Goal: Communication & Community: Share content

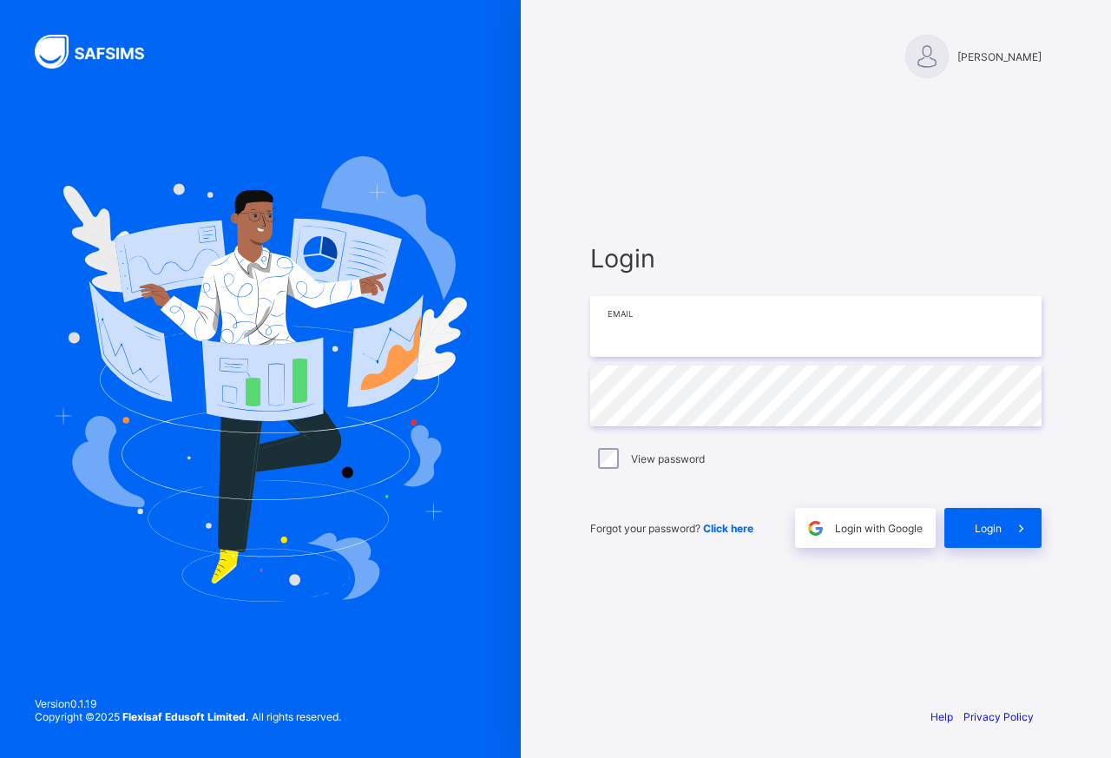
type input "**********"
click at [995, 536] on div "Login" at bounding box center [993, 528] width 97 height 40
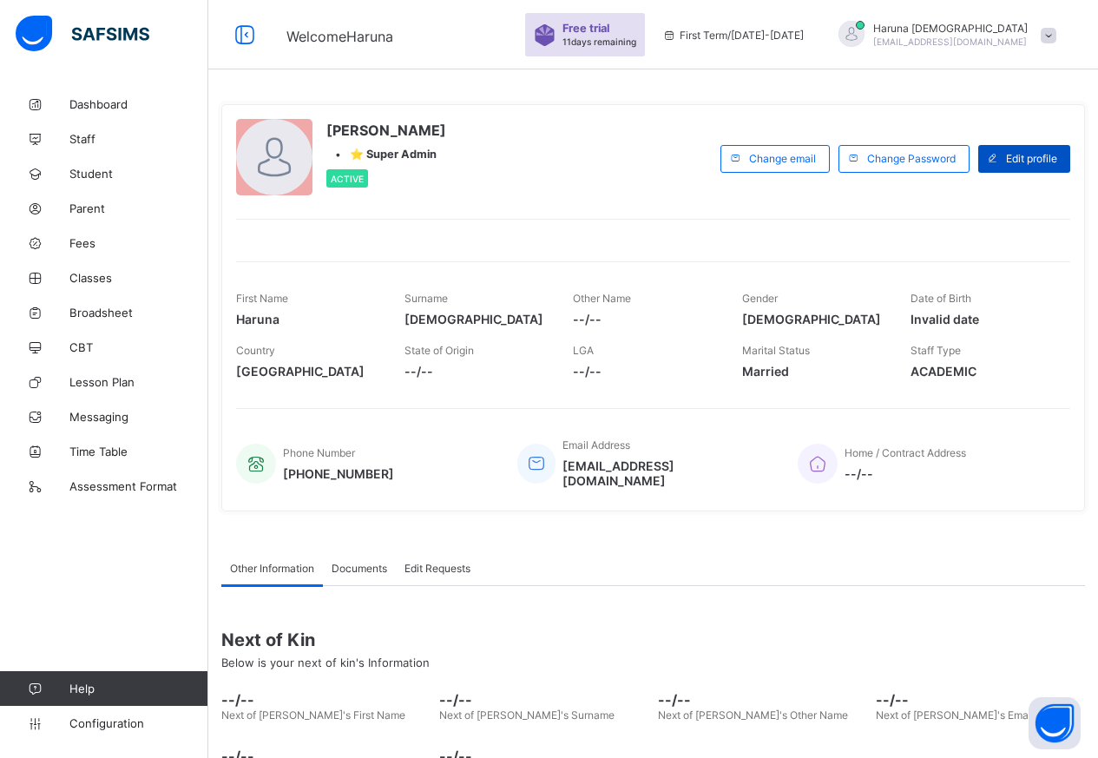
click at [1057, 159] on span "Edit profile" at bounding box center [1031, 158] width 51 height 13
select select "**"
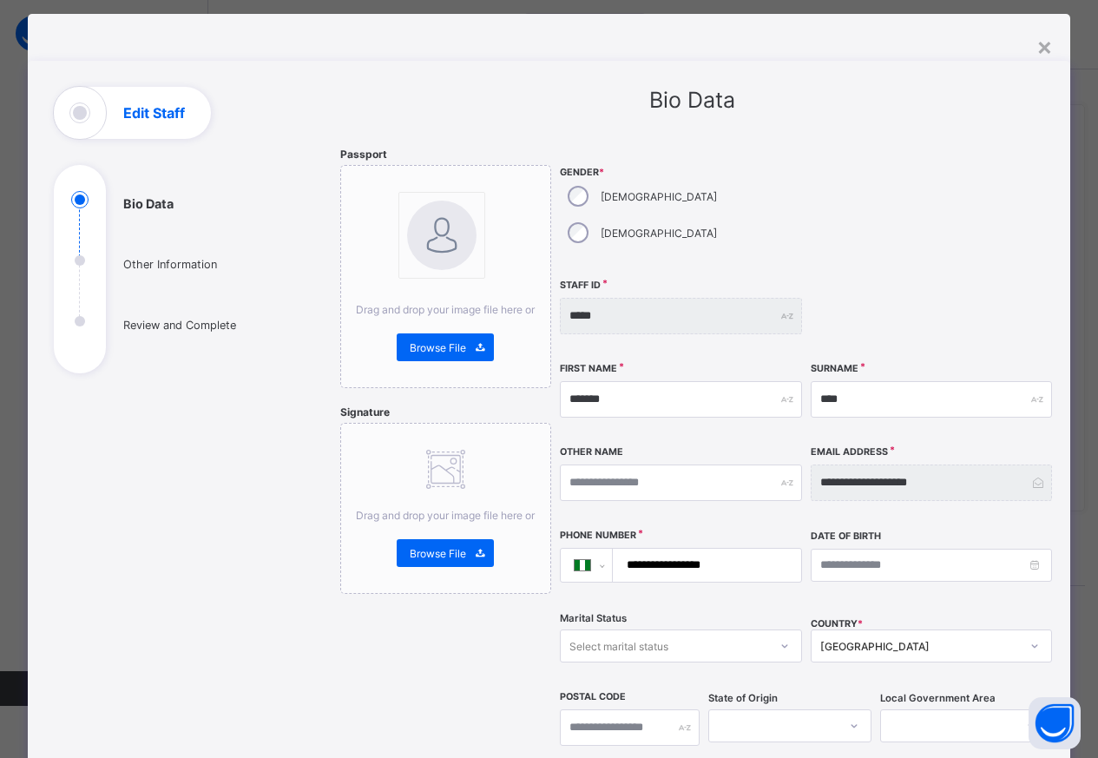
scroll to position [23, 0]
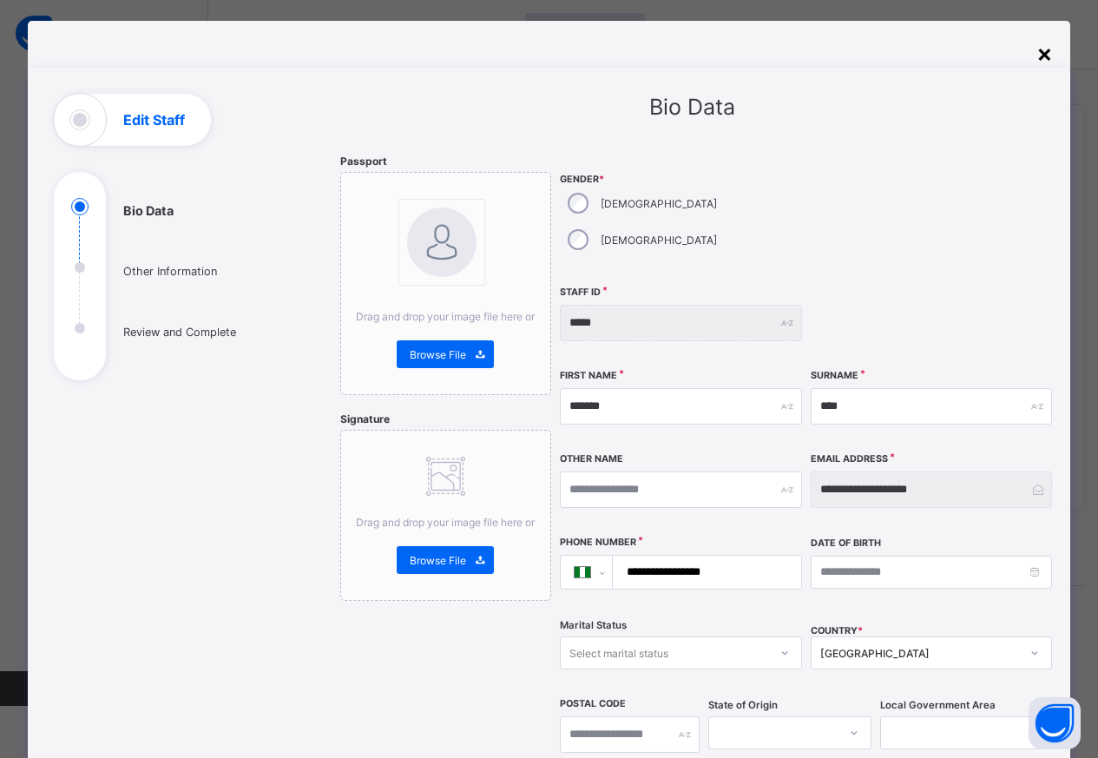
click at [1041, 52] on div "×" at bounding box center [1045, 53] width 16 height 30
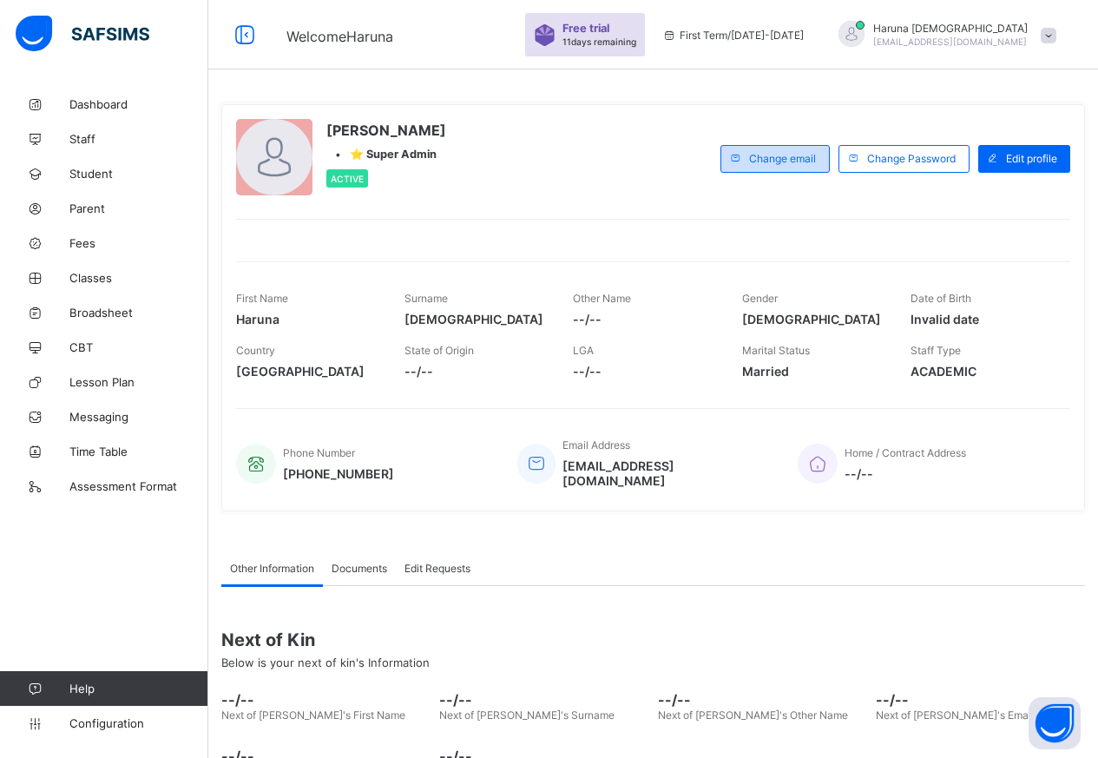
click at [787, 158] on span "Change email" at bounding box center [782, 158] width 67 height 13
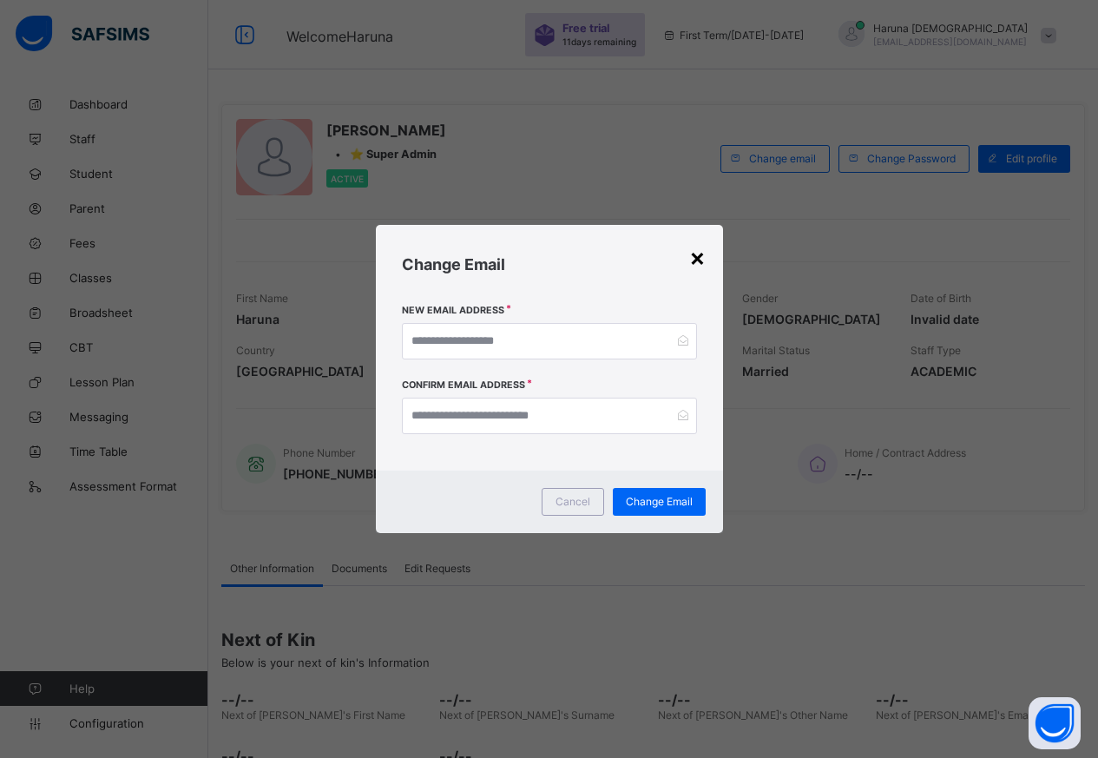
click at [696, 258] on div "×" at bounding box center [697, 257] width 16 height 30
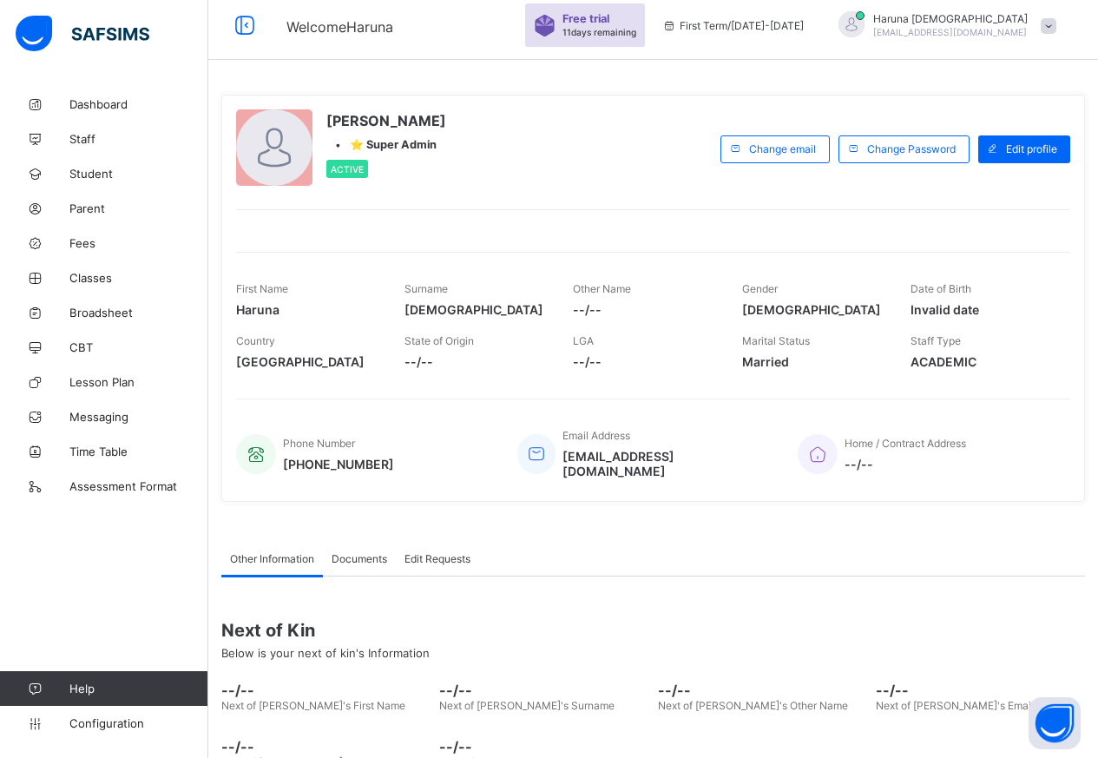
scroll to position [0, 0]
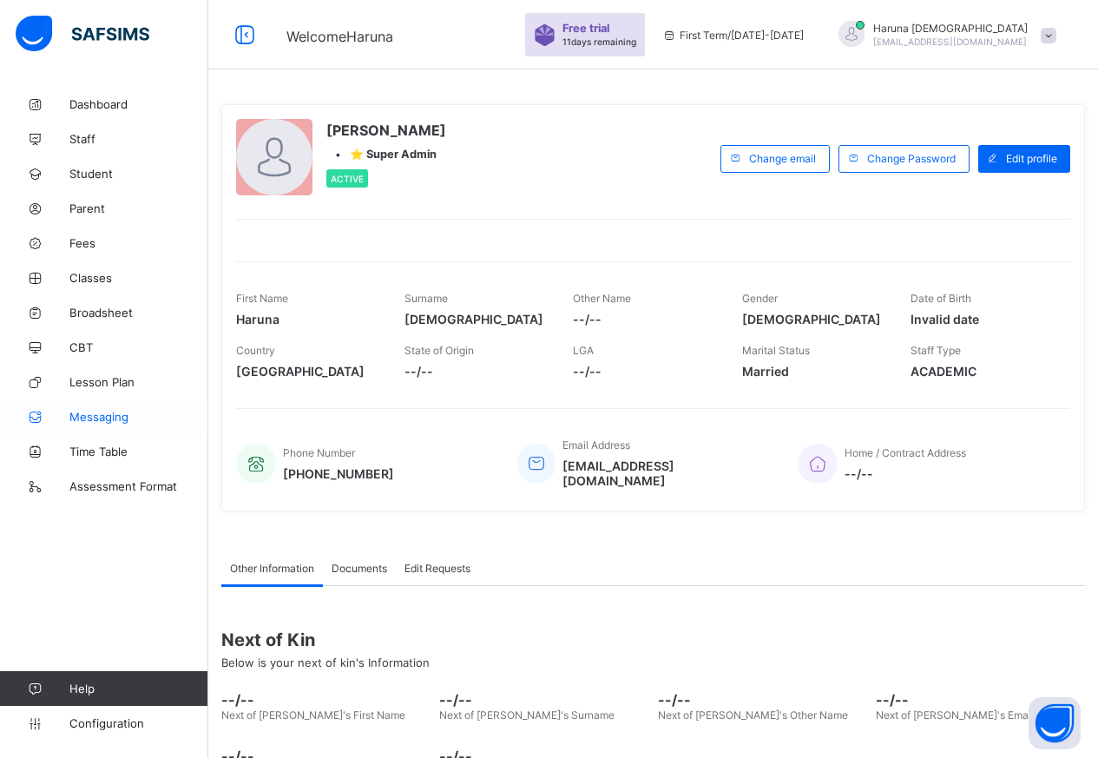
click at [101, 417] on span "Messaging" at bounding box center [138, 417] width 139 height 14
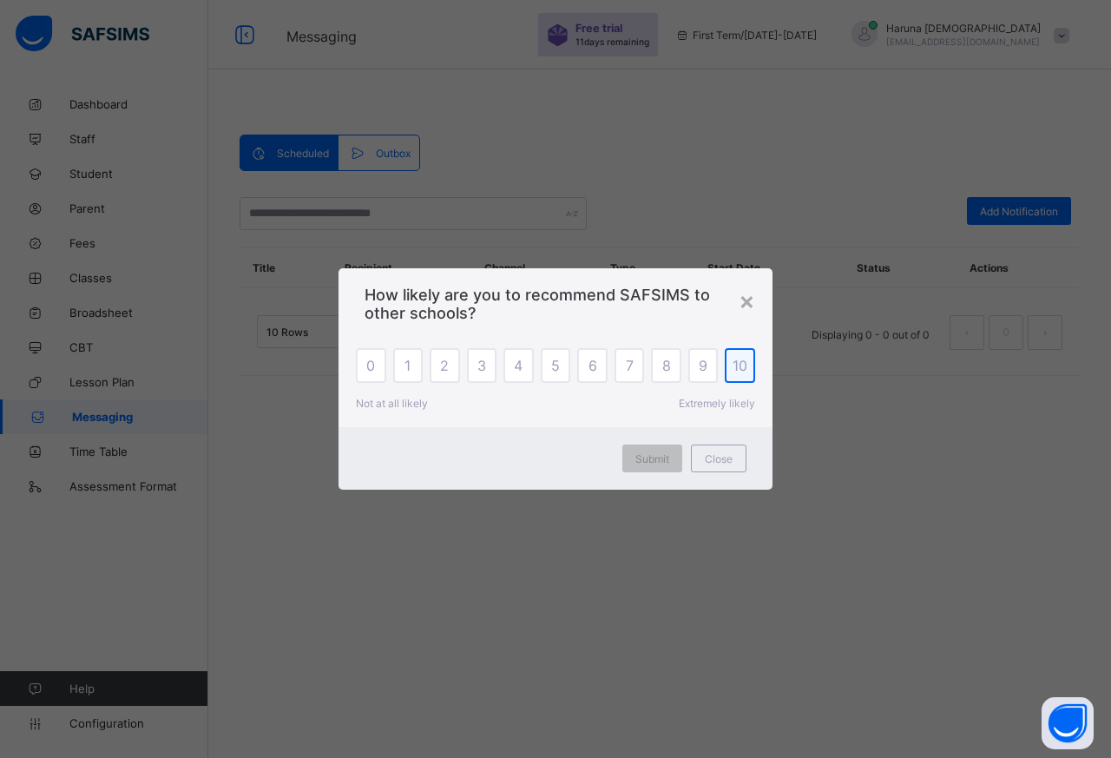
click at [739, 367] on span "10" at bounding box center [740, 365] width 15 height 17
click at [655, 456] on span "Submit" at bounding box center [652, 458] width 34 height 13
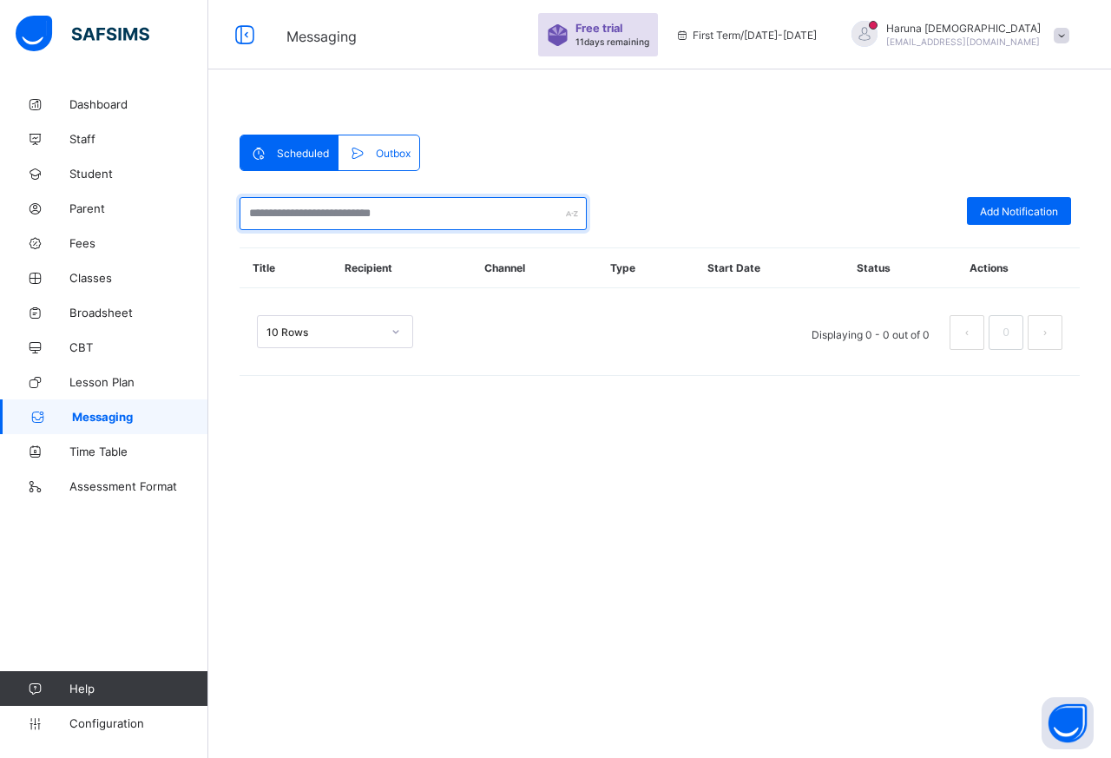
click at [428, 214] on input "text" at bounding box center [413, 213] width 347 height 33
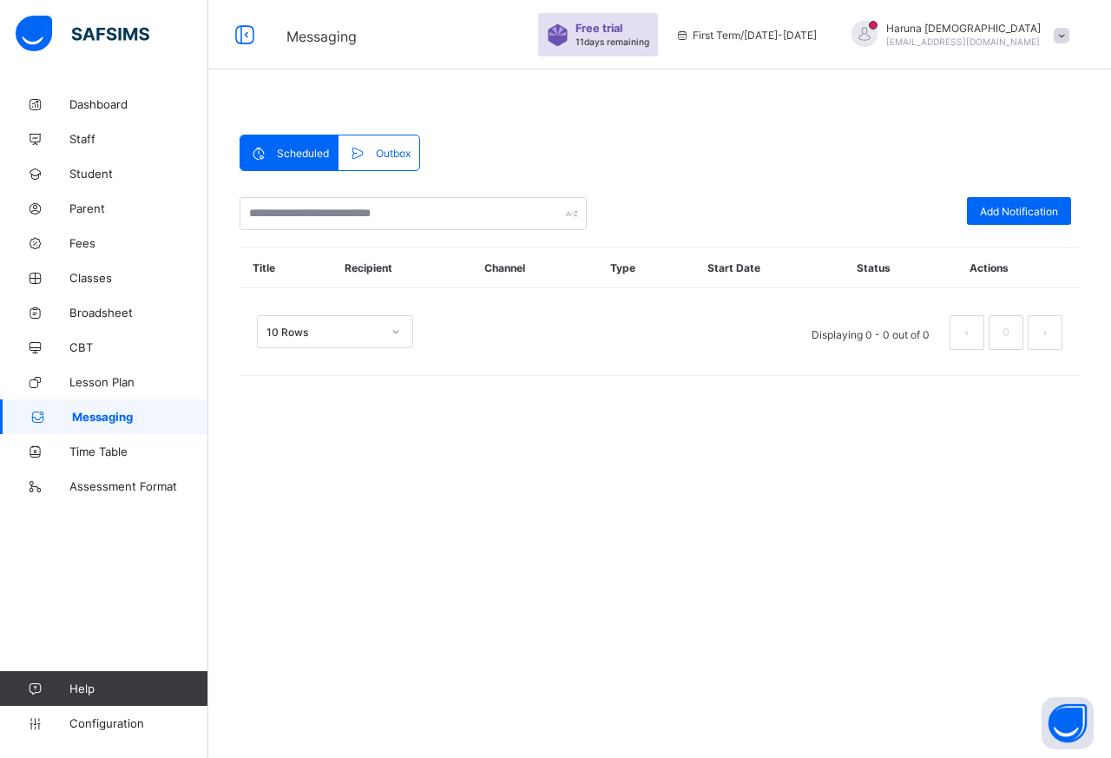
click at [537, 153] on div "Scheduled Outbox Scheduled Outbox Add Notification Title Recipient Channel Type…" at bounding box center [660, 263] width 840 height 257
click at [408, 156] on span "Outbox" at bounding box center [393, 153] width 35 height 13
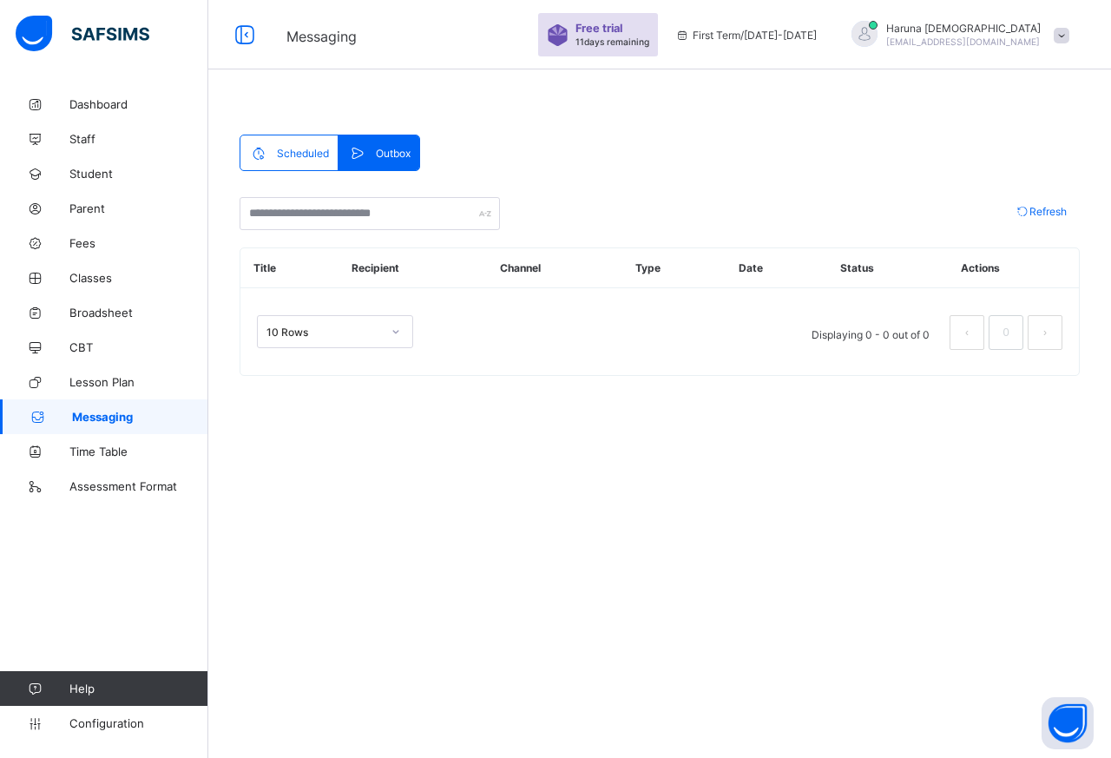
click at [284, 154] on span "Scheduled" at bounding box center [303, 153] width 52 height 13
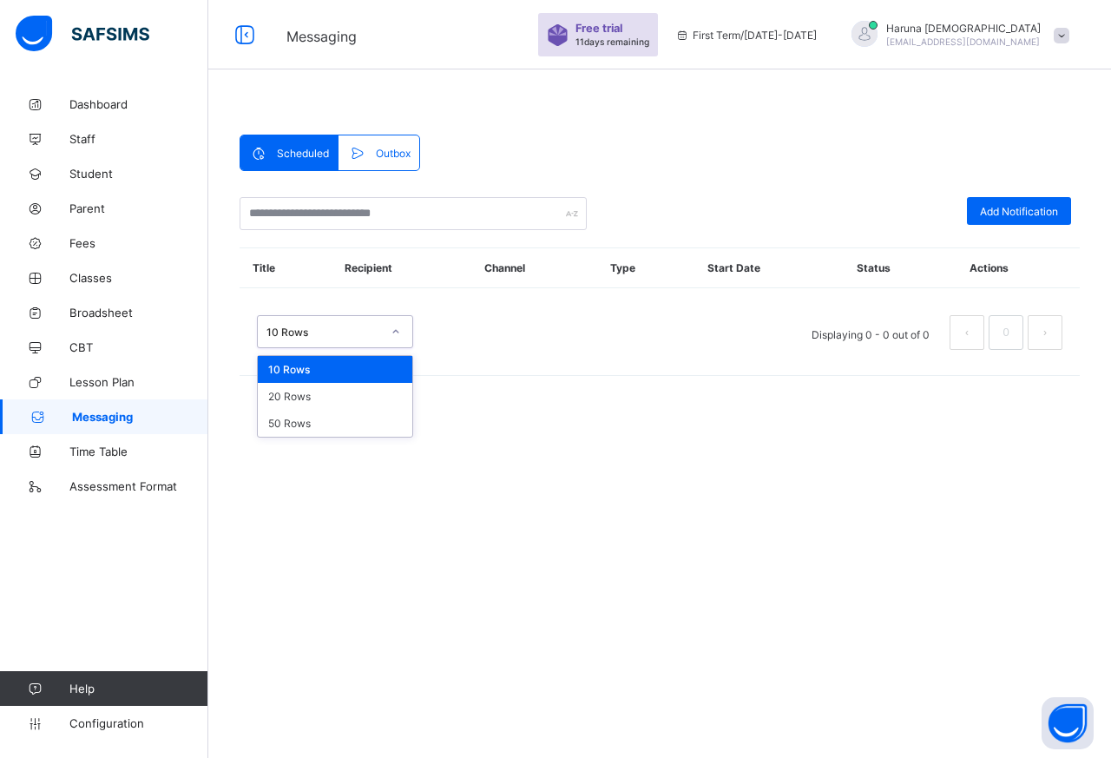
click at [326, 335] on div "10 Rows" at bounding box center [324, 332] width 115 height 13
click at [286, 436] on div "50 Rows" at bounding box center [335, 423] width 155 height 27
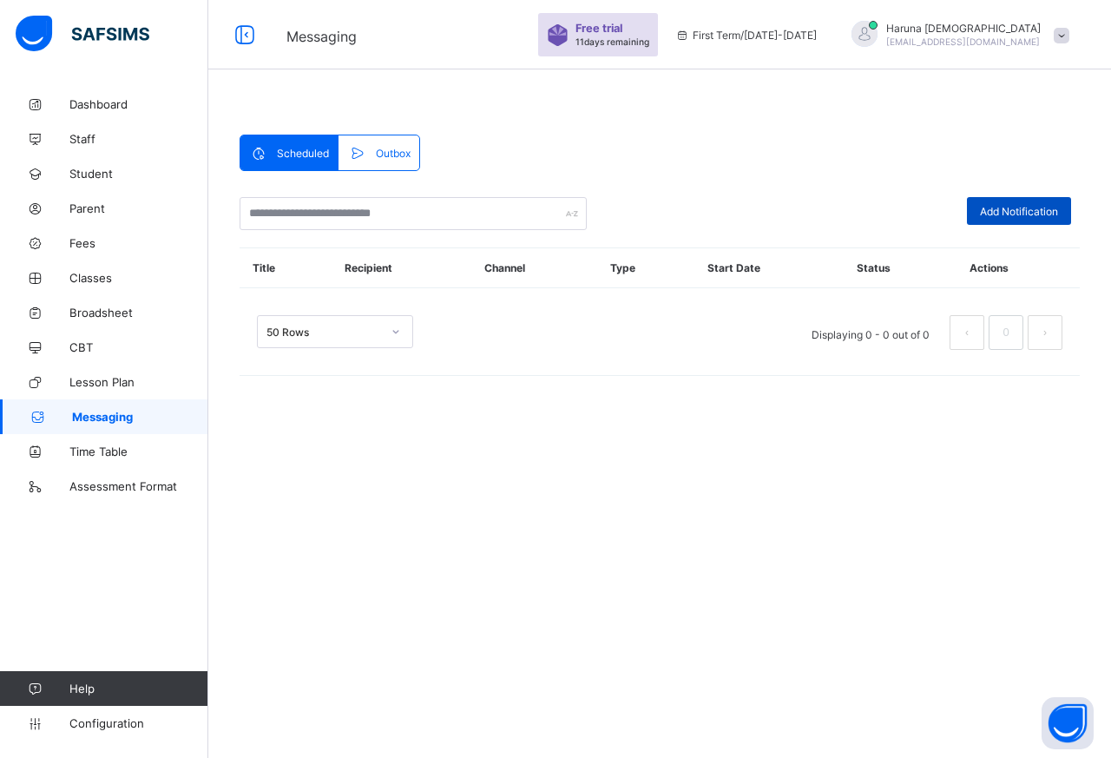
click at [992, 211] on span "Add Notification" at bounding box center [1019, 211] width 78 height 13
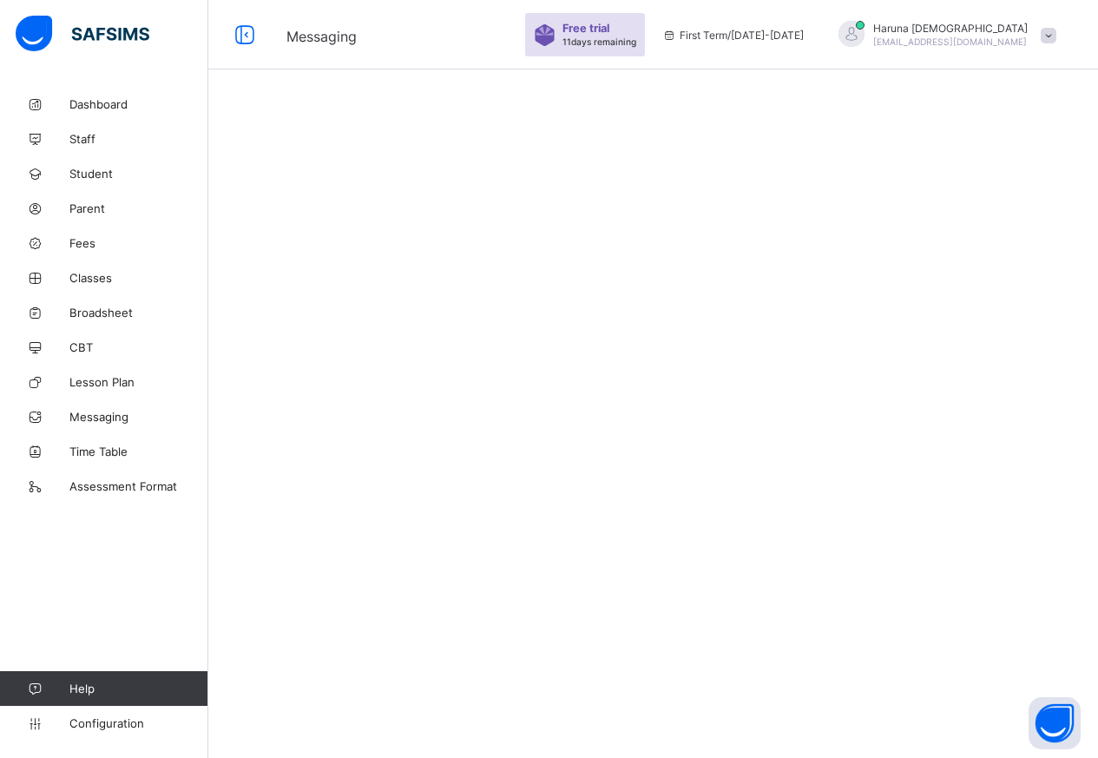
select select "****"
select select "*"
select select "**"
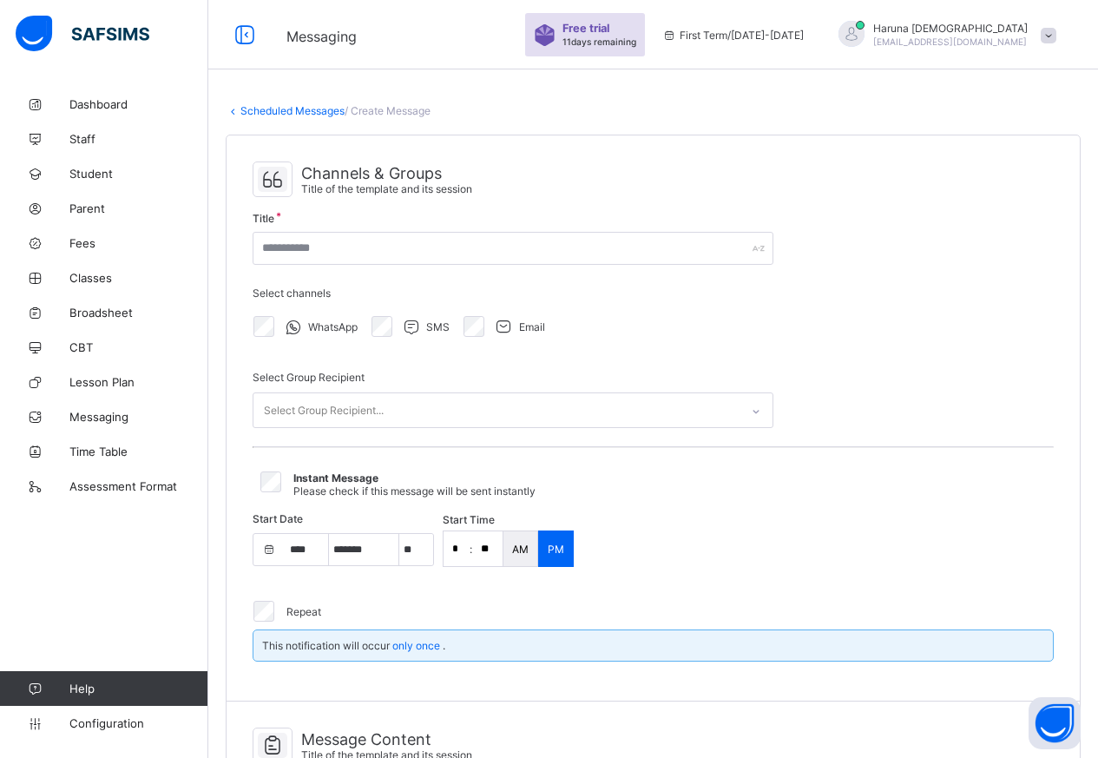
scroll to position [87, 0]
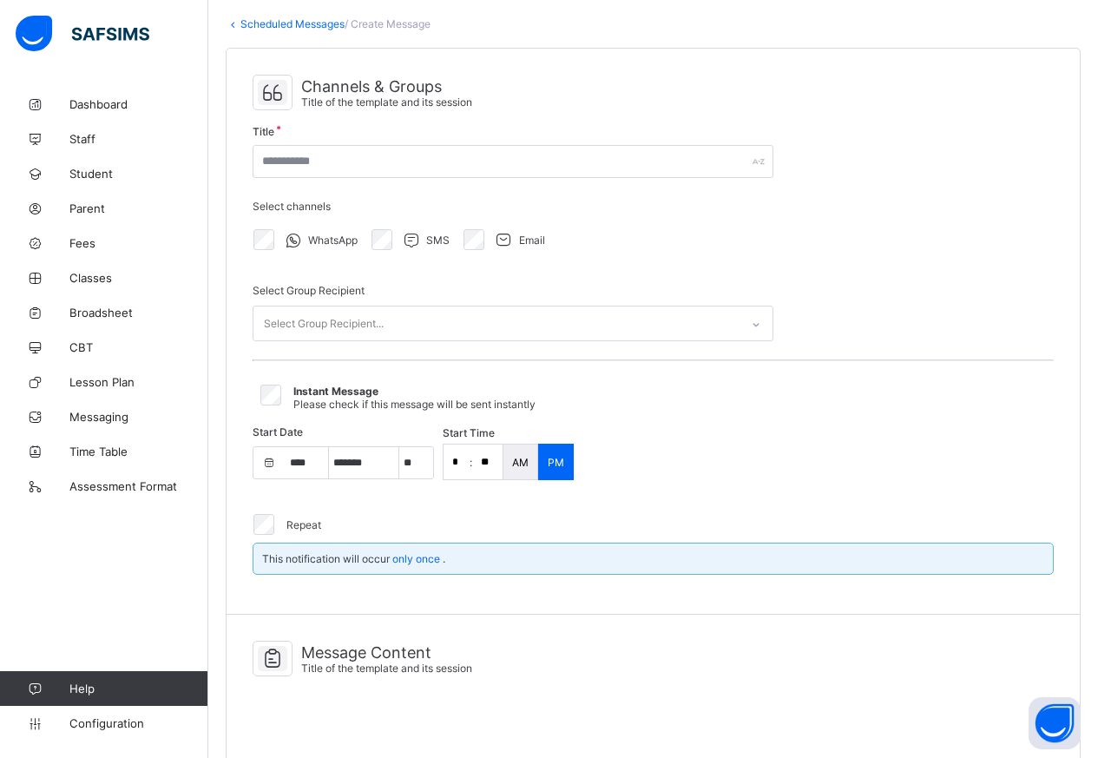
click at [547, 321] on div "Select Group Recipient..." at bounding box center [496, 323] width 486 height 34
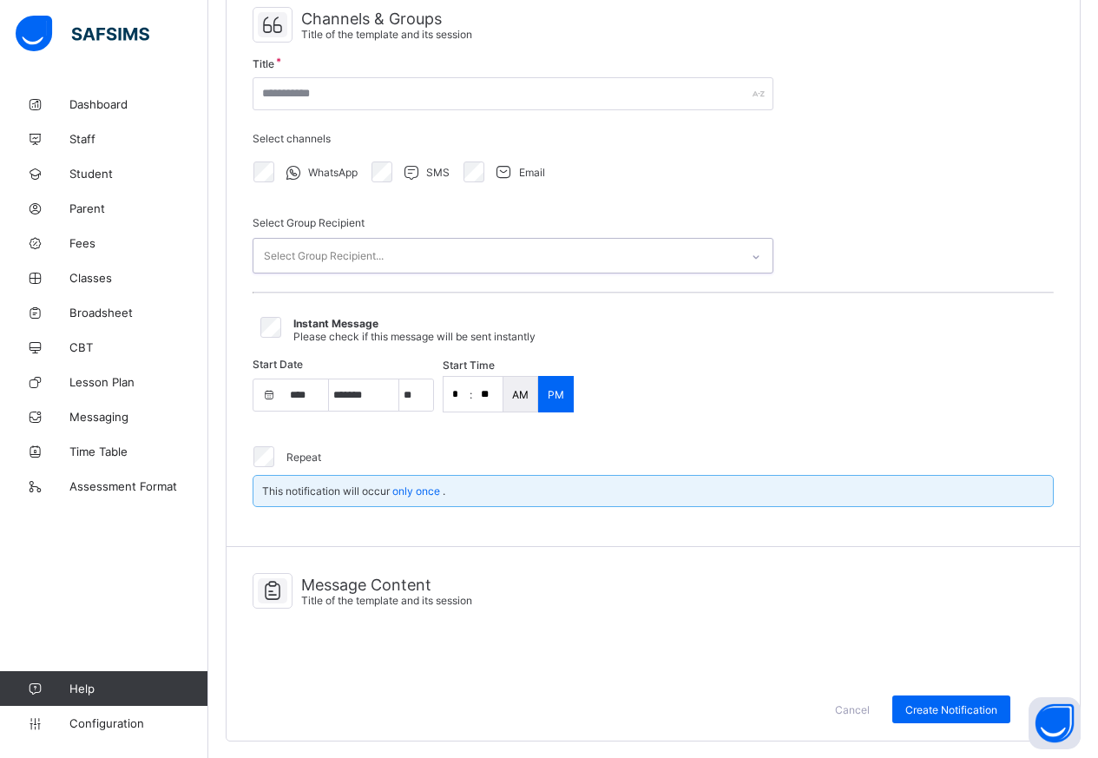
click at [743, 480] on div "This notification will occur only once ." at bounding box center [653, 491] width 801 height 32
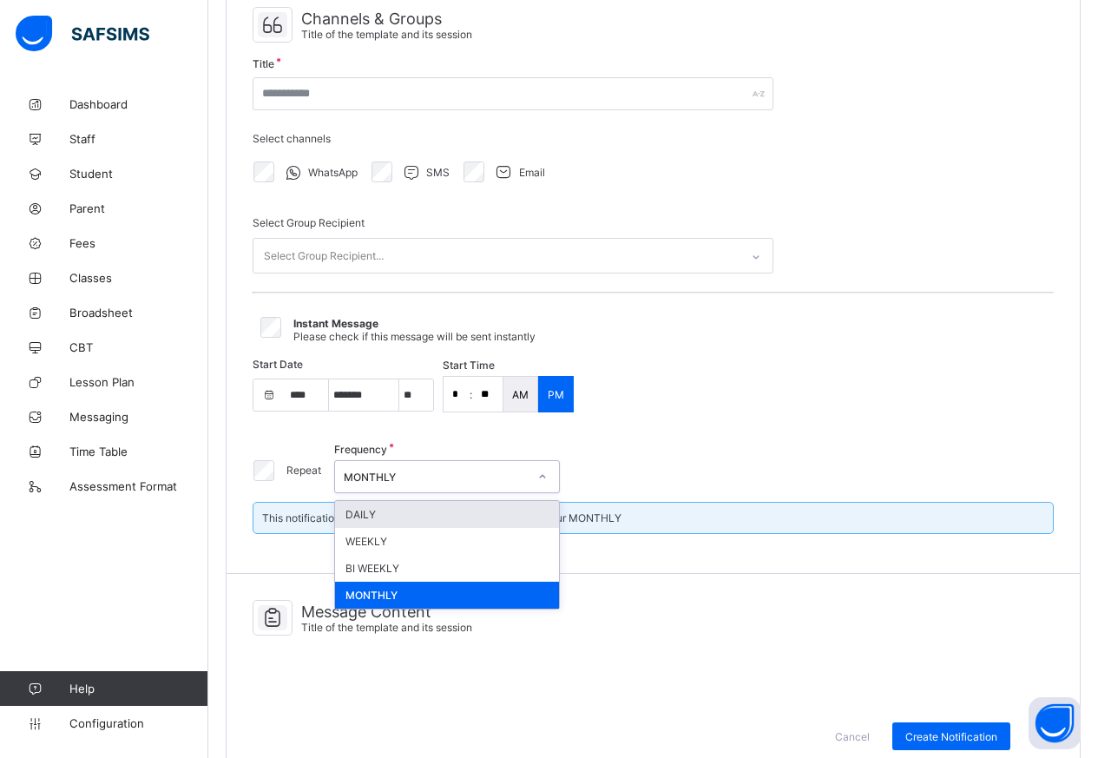
click at [409, 472] on div "MONTHLY" at bounding box center [436, 477] width 184 height 13
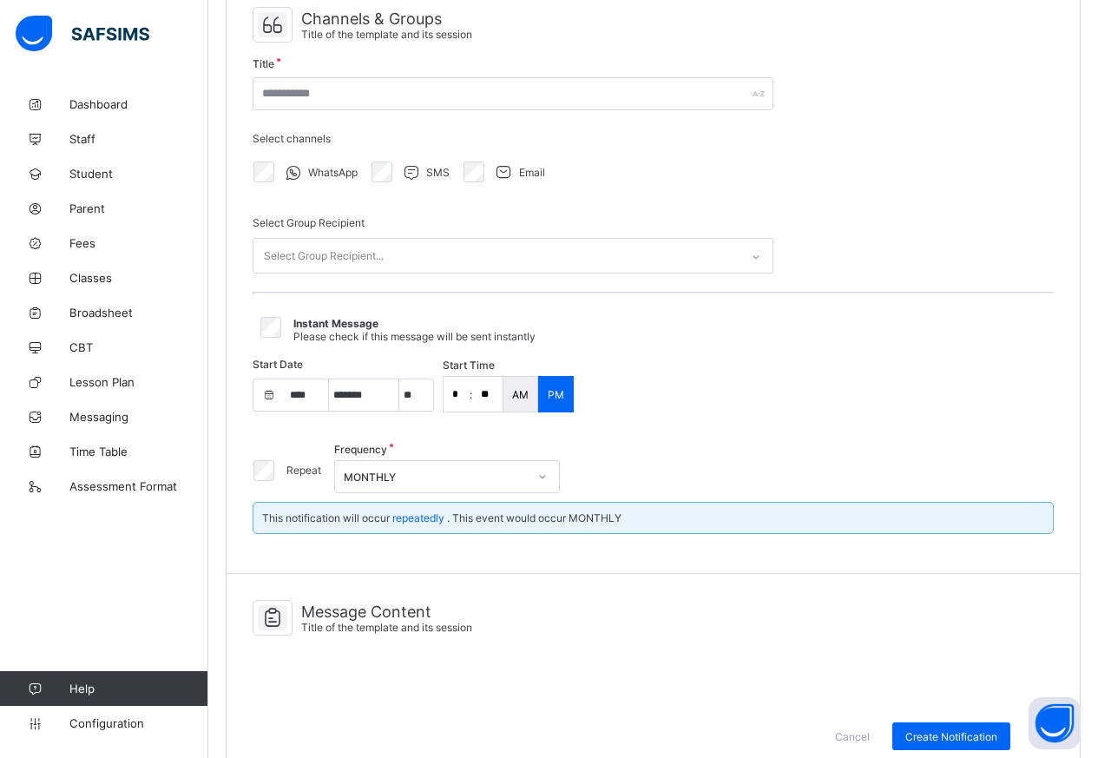
click at [839, 410] on div "Start Date **** **** **** **** **** **** **** **** **** **** **** **** **** ***…" at bounding box center [653, 393] width 801 height 64
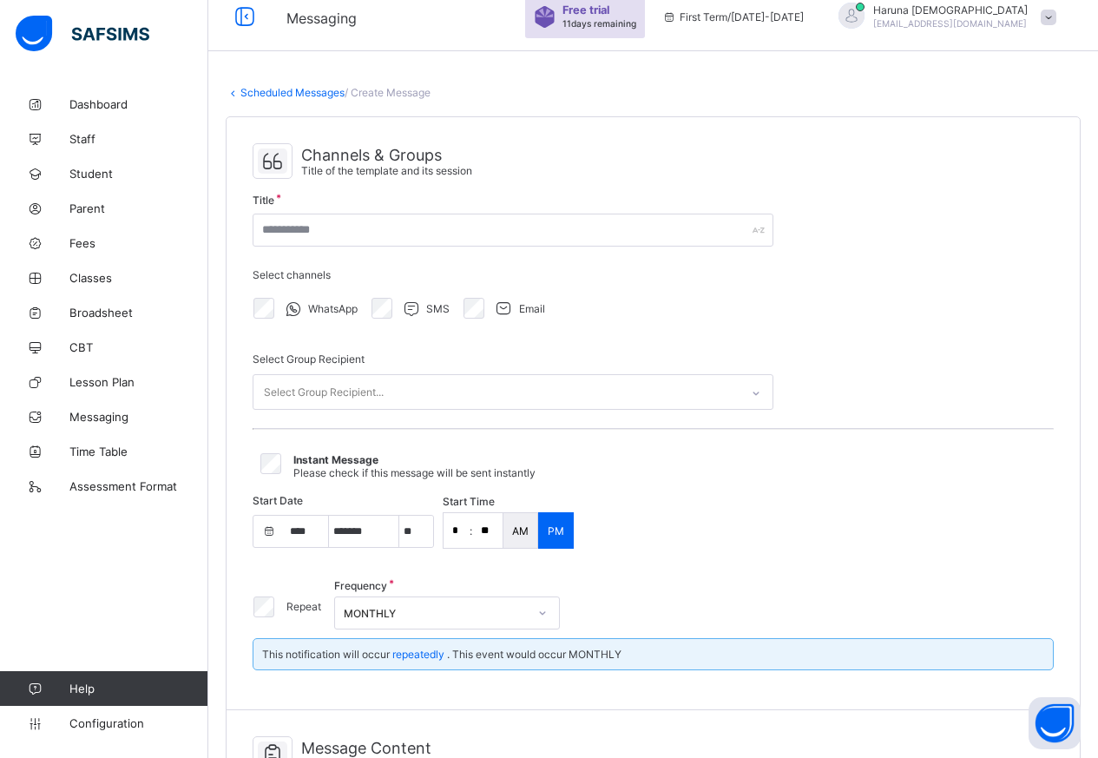
scroll to position [0, 0]
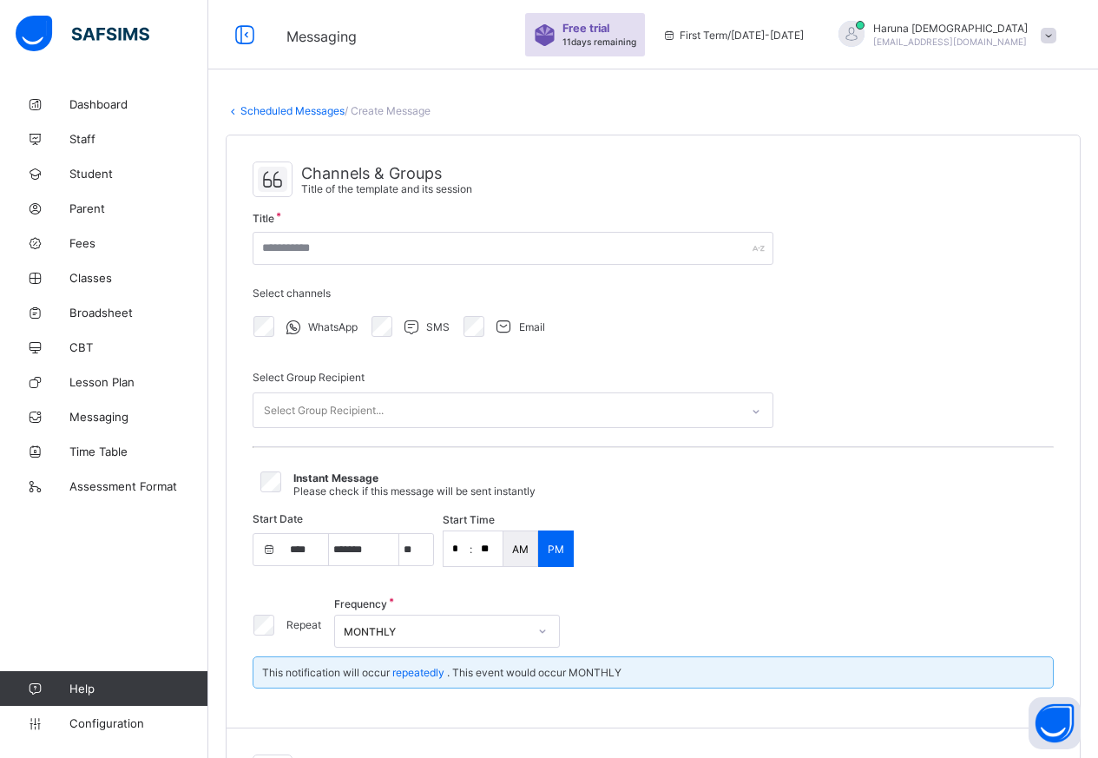
click at [338, 412] on div "Select Group Recipient..." at bounding box center [324, 410] width 120 height 33
click at [912, 352] on div "Channels & Groups Title of the template and its session Title Select channels W…" at bounding box center [653, 431] width 853 height 593
click at [674, 407] on div "Select Group Recipient..." at bounding box center [496, 410] width 486 height 34
click at [966, 330] on div "Channels & Groups Title of the template and its session Title Select channels W…" at bounding box center [653, 431] width 853 height 593
click at [113, 411] on span "Messaging" at bounding box center [138, 417] width 139 height 14
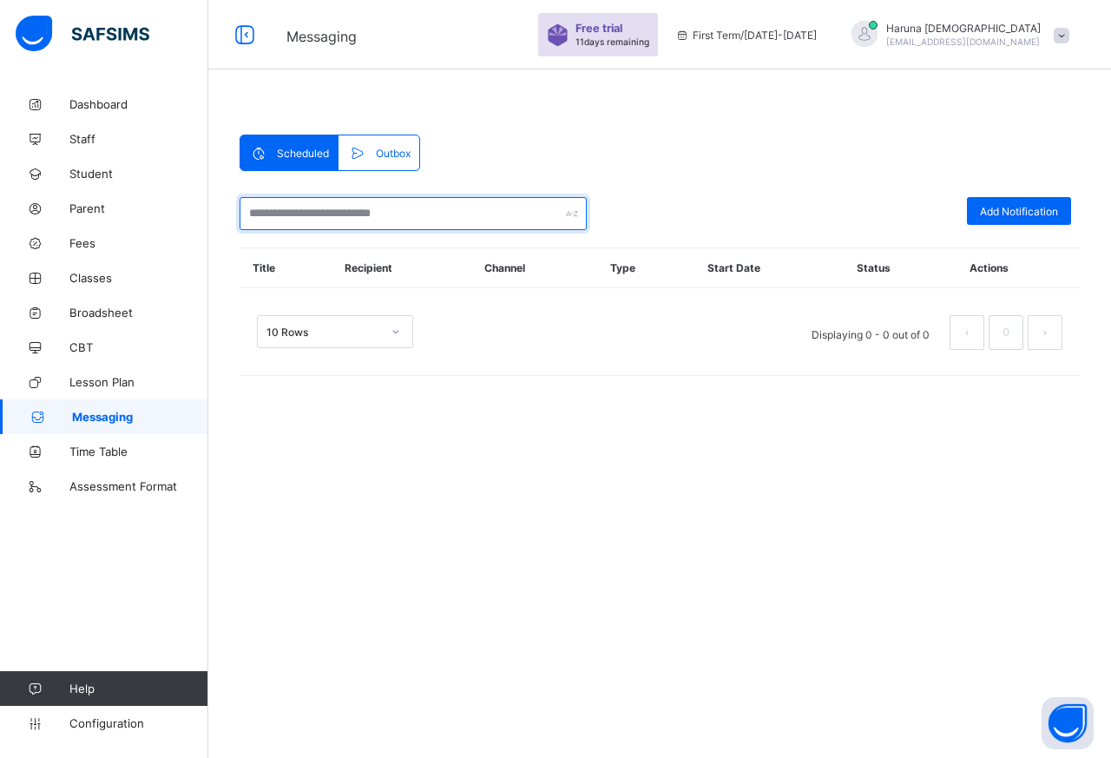
click at [391, 214] on input "text" at bounding box center [413, 213] width 347 height 33
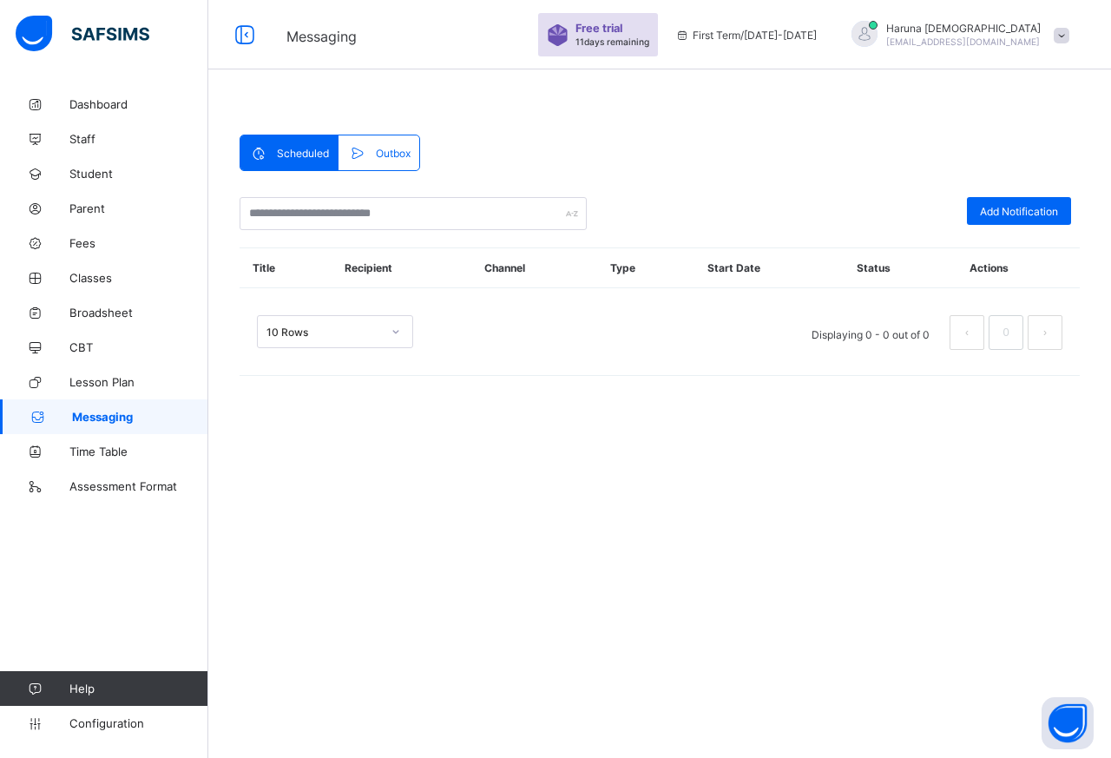
click at [407, 158] on span "Outbox" at bounding box center [393, 153] width 35 height 13
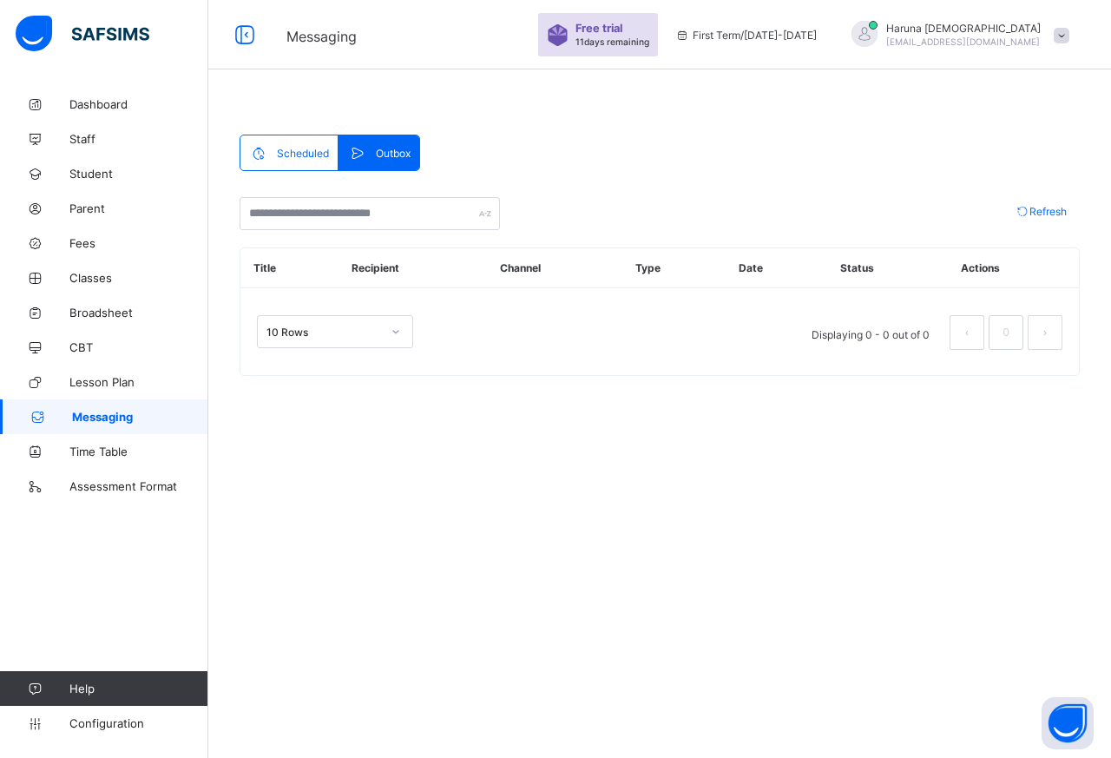
click at [286, 157] on span "Scheduled" at bounding box center [303, 153] width 52 height 13
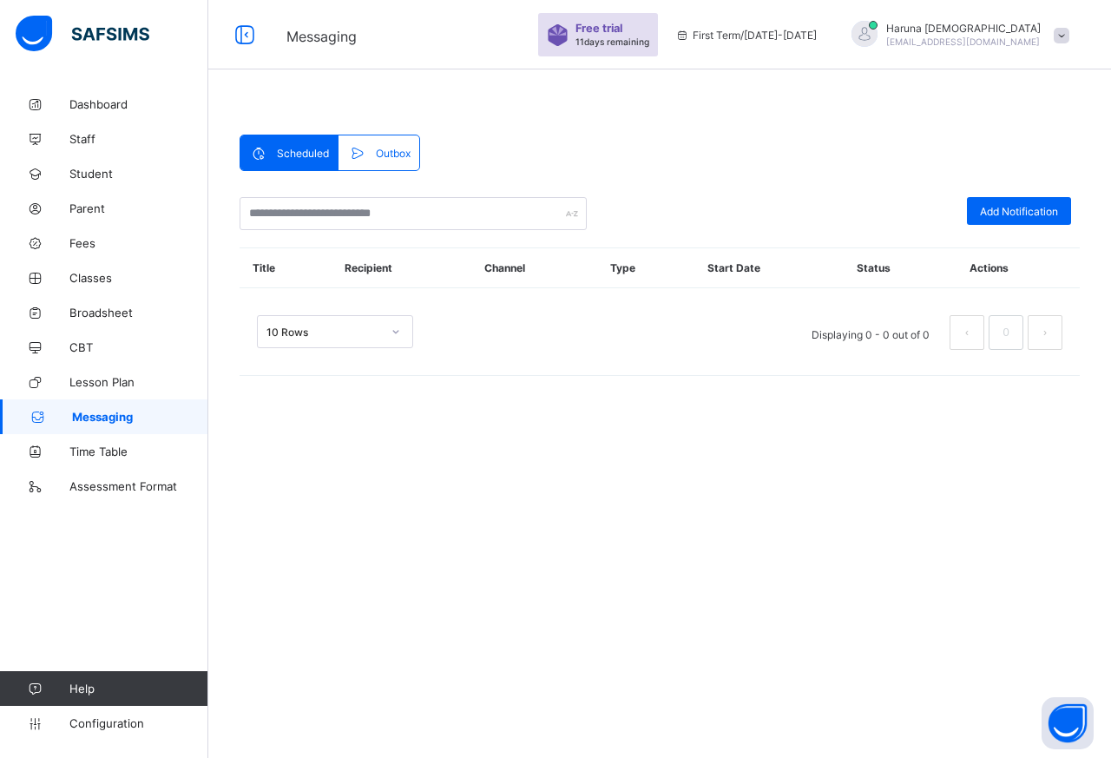
click at [349, 338] on div "10 Rows" at bounding box center [324, 332] width 115 height 13
click at [576, 134] on div "Scheduled Outbox Scheduled Outbox Add Notification Title Recipient Channel Type…" at bounding box center [660, 263] width 840 height 266
click at [367, 149] on span at bounding box center [361, 152] width 28 height 17
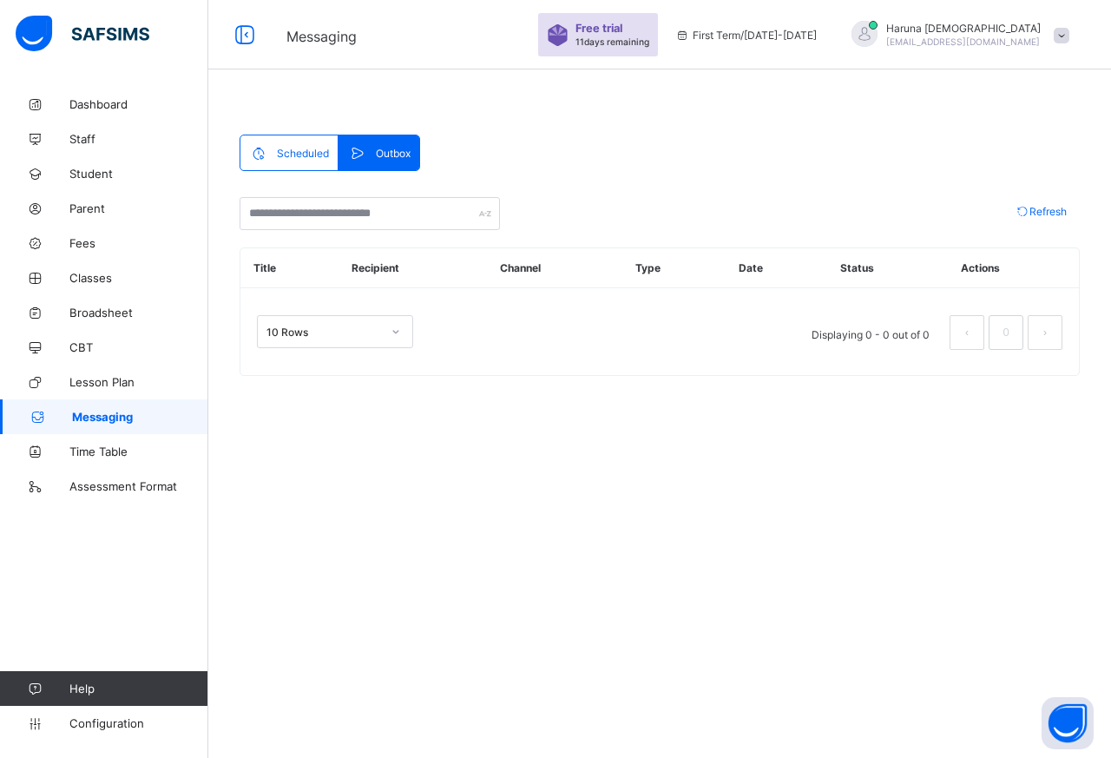
click at [299, 142] on div "Scheduled" at bounding box center [289, 152] width 98 height 35
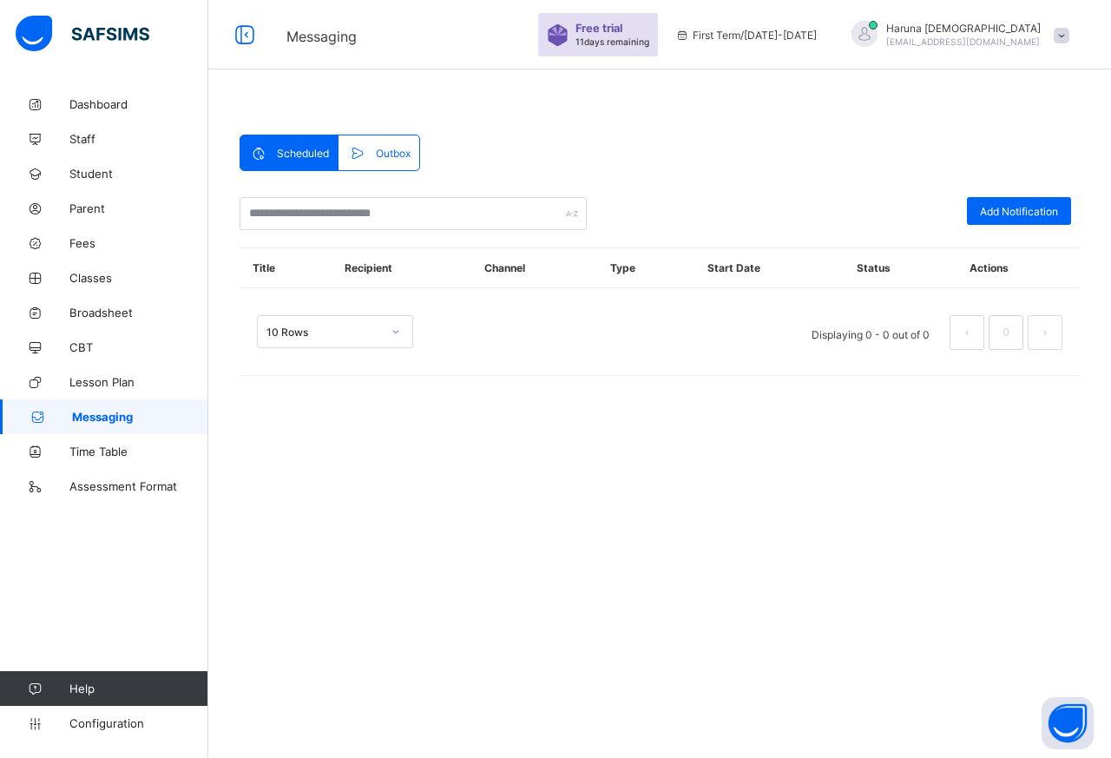
click at [385, 148] on span "Outbox" at bounding box center [393, 153] width 35 height 13
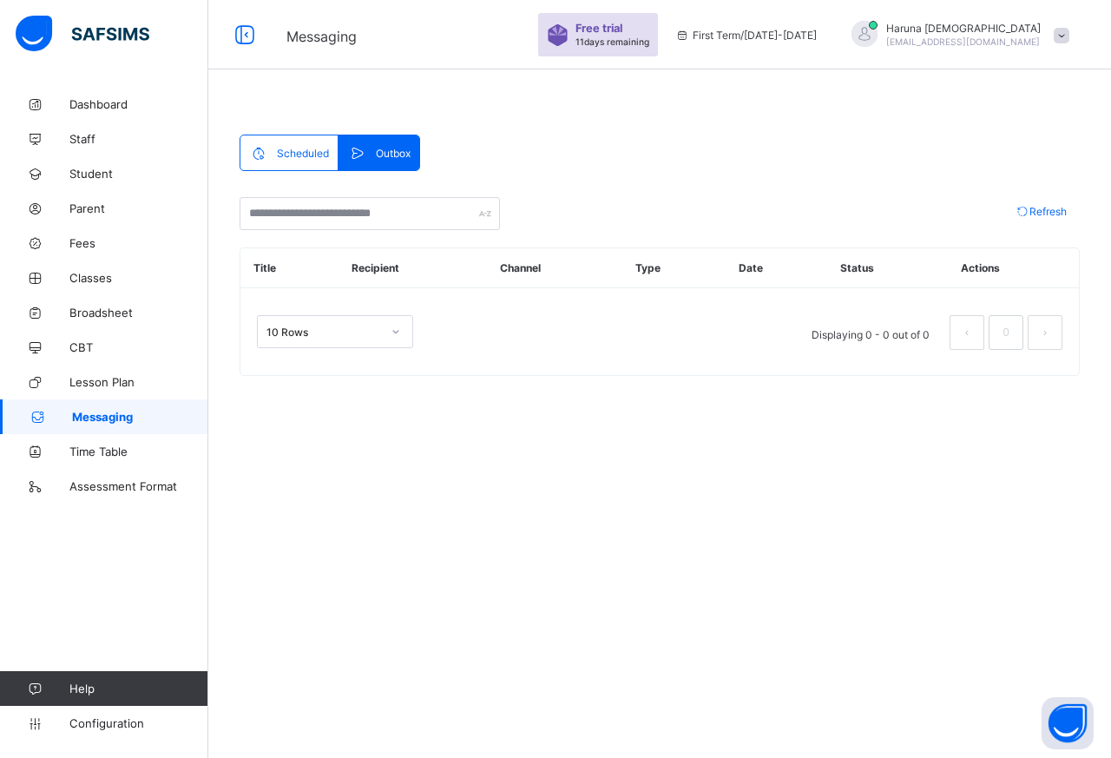
click at [281, 159] on span "Scheduled" at bounding box center [303, 153] width 52 height 13
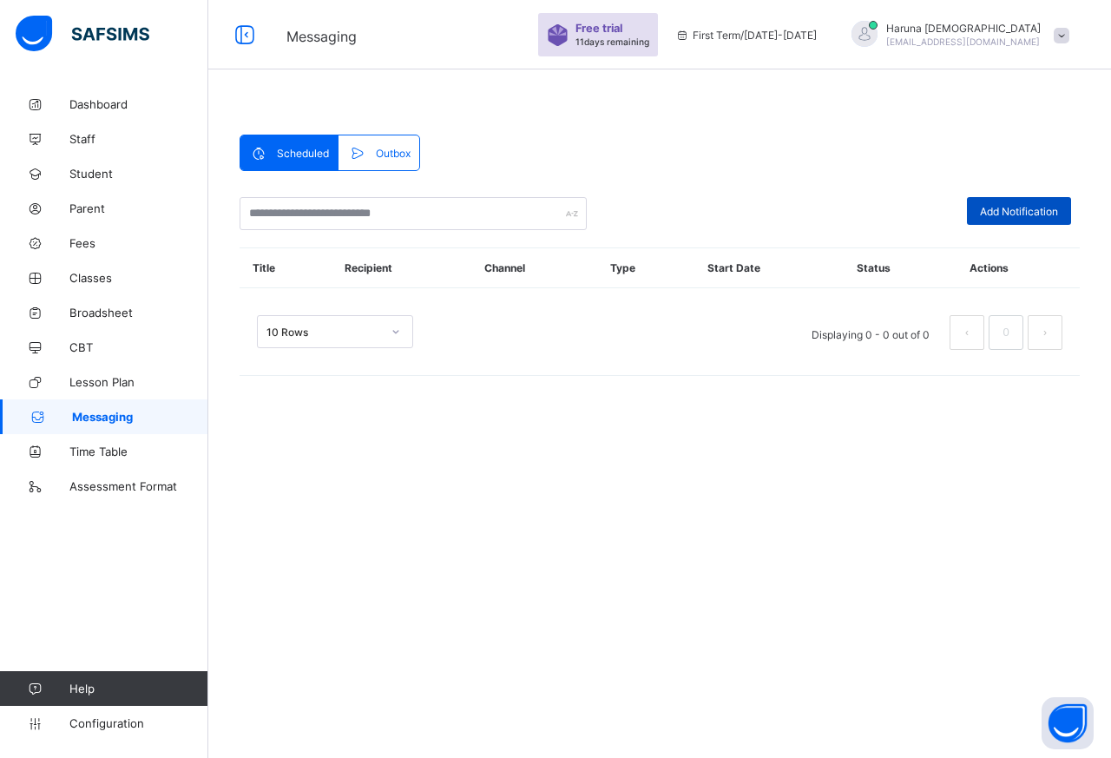
click at [1038, 209] on span "Add Notification" at bounding box center [1019, 211] width 78 height 13
select select "****"
select select "*"
select select "**"
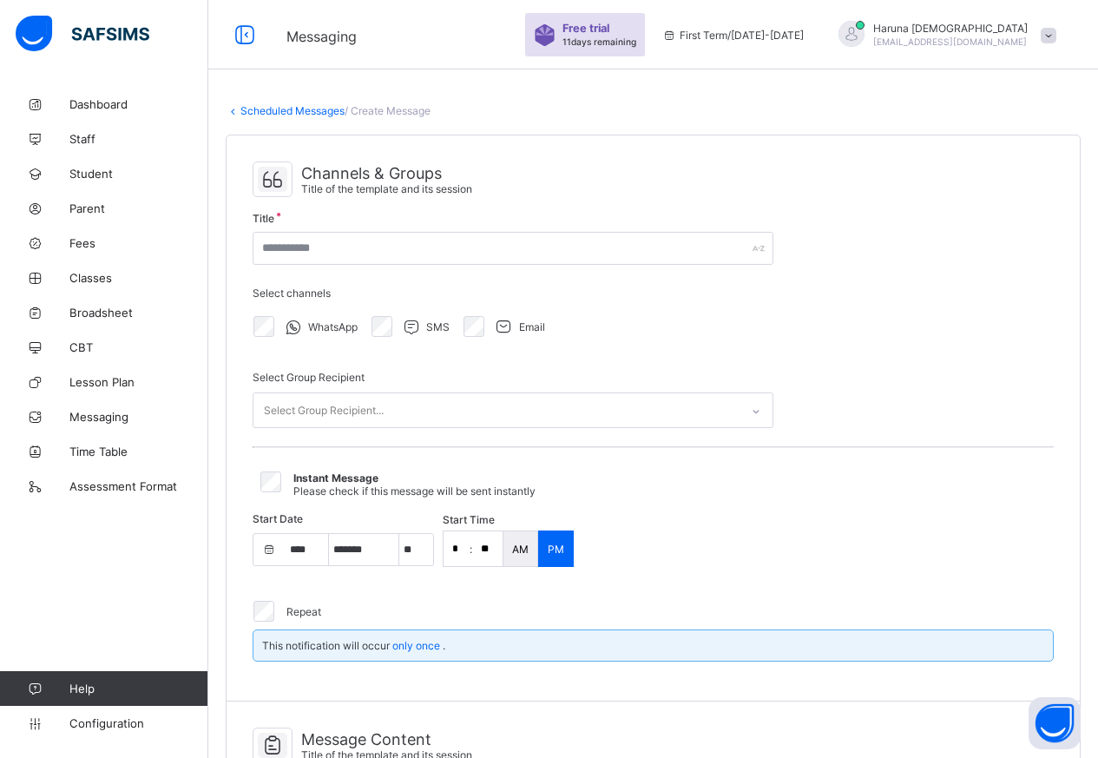
click at [561, 546] on p "PM" at bounding box center [556, 549] width 16 height 13
click at [568, 545] on div "PM" at bounding box center [556, 548] width 36 height 36
click at [556, 550] on p "PM" at bounding box center [556, 549] width 16 height 13
click at [516, 544] on p "AM" at bounding box center [520, 549] width 16 height 13
click at [553, 547] on p "PM" at bounding box center [556, 549] width 16 height 13
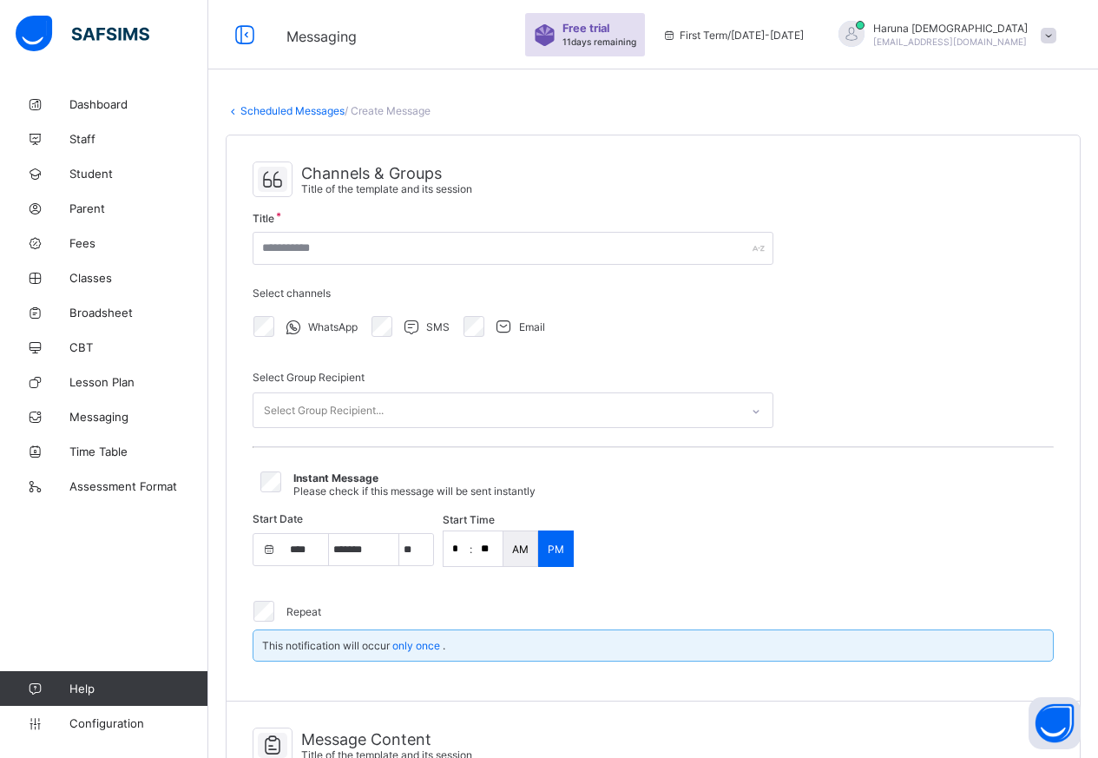
click at [538, 545] on div "PM" at bounding box center [556, 548] width 36 height 36
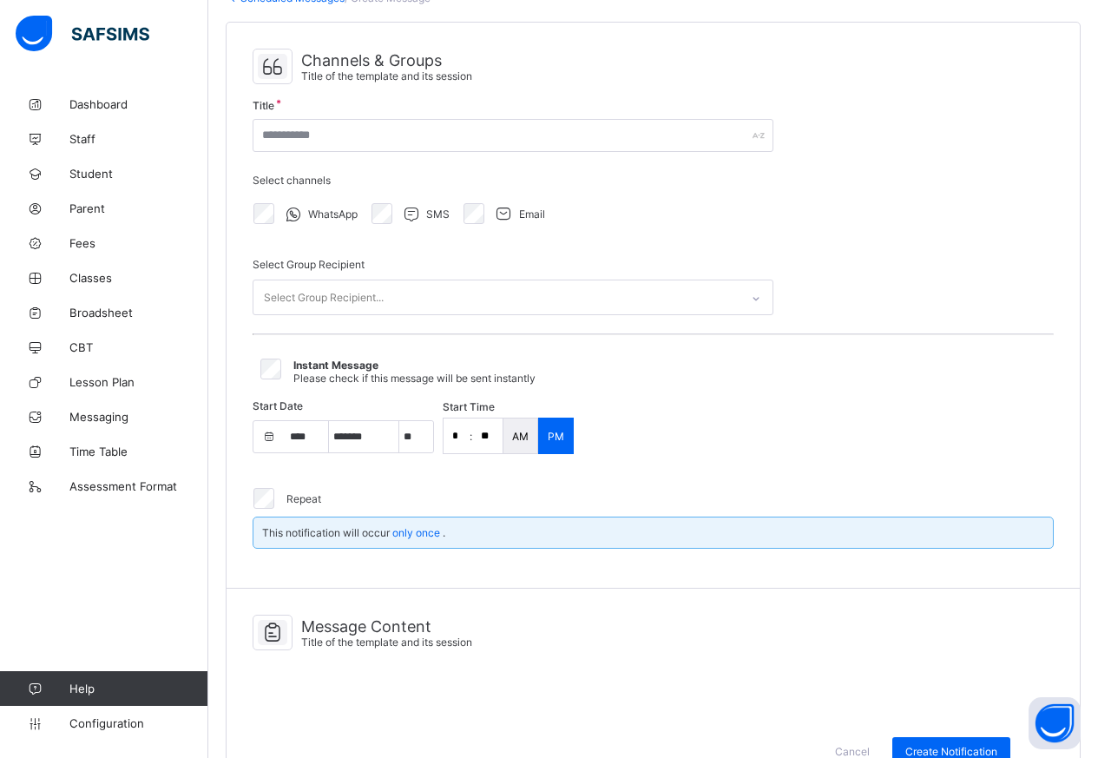
scroll to position [155, 0]
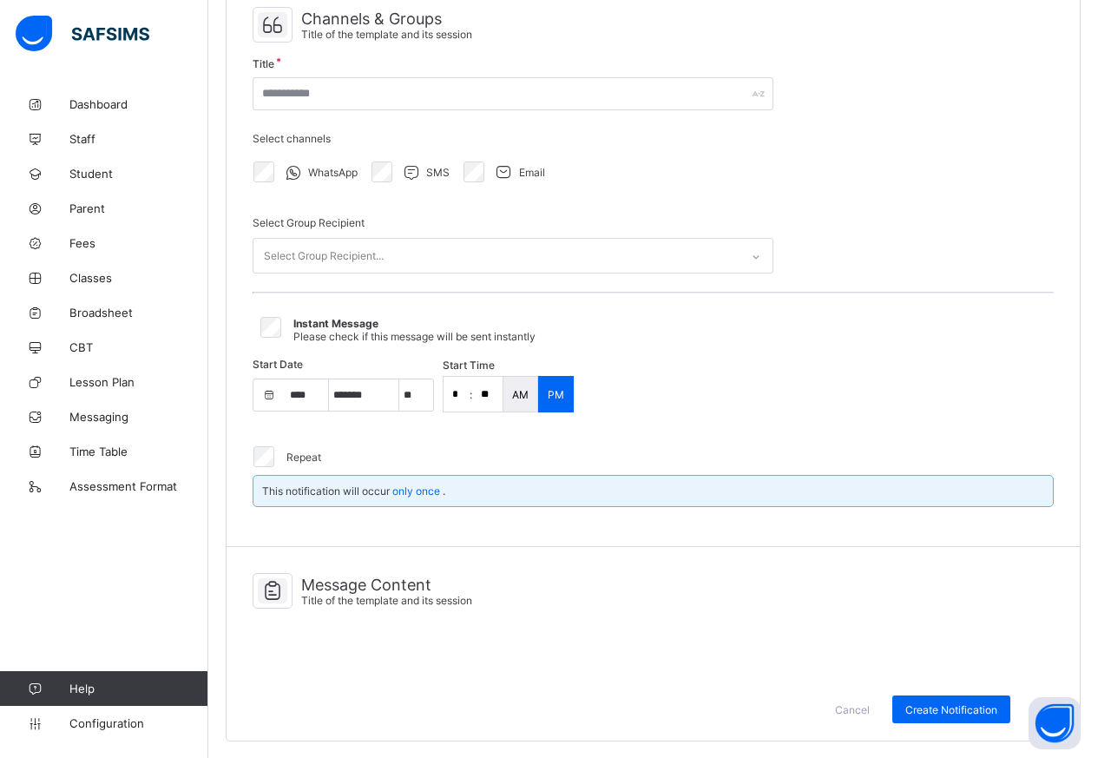
click at [301, 590] on span "Message Content" at bounding box center [386, 585] width 171 height 18
click at [274, 590] on icon at bounding box center [273, 590] width 30 height 25
click at [378, 589] on span "Message Content" at bounding box center [386, 585] width 171 height 18
drag, startPoint x: 306, startPoint y: 581, endPoint x: 472, endPoint y: 592, distance: 166.2
click at [472, 592] on div "Message Content Title of the template and its session" at bounding box center [386, 591] width 171 height 31
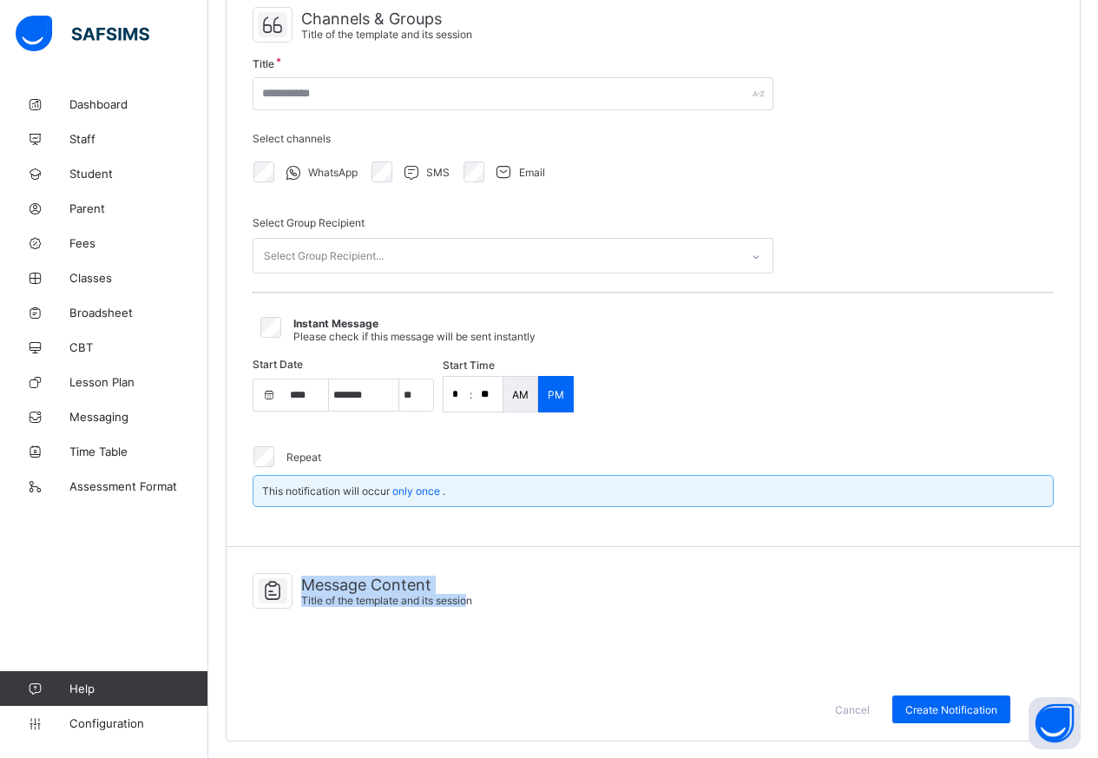
click at [359, 620] on div "Message Content Title of the template and its session" at bounding box center [653, 595] width 801 height 62
click at [267, 589] on icon at bounding box center [273, 590] width 30 height 25
click at [974, 705] on span "Create Notification" at bounding box center [951, 709] width 92 height 13
click at [901, 177] on div "Channels & Groups Title of the template and its session Title Select channels W…" at bounding box center [653, 264] width 853 height 566
click at [958, 711] on span "Create Notification" at bounding box center [951, 709] width 92 height 13
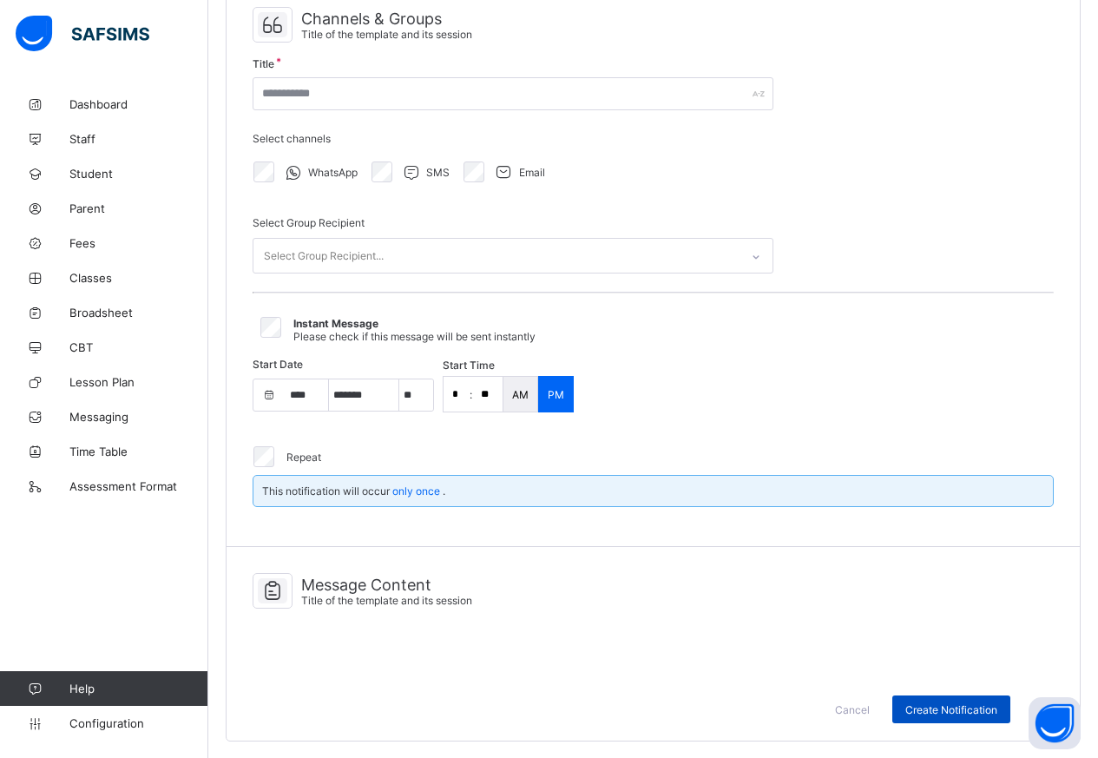
click at [958, 711] on span "Create Notification" at bounding box center [951, 709] width 92 height 13
click at [943, 180] on div "Channels & Groups Title of the template and its session Title Select channels W…" at bounding box center [653, 264] width 853 height 566
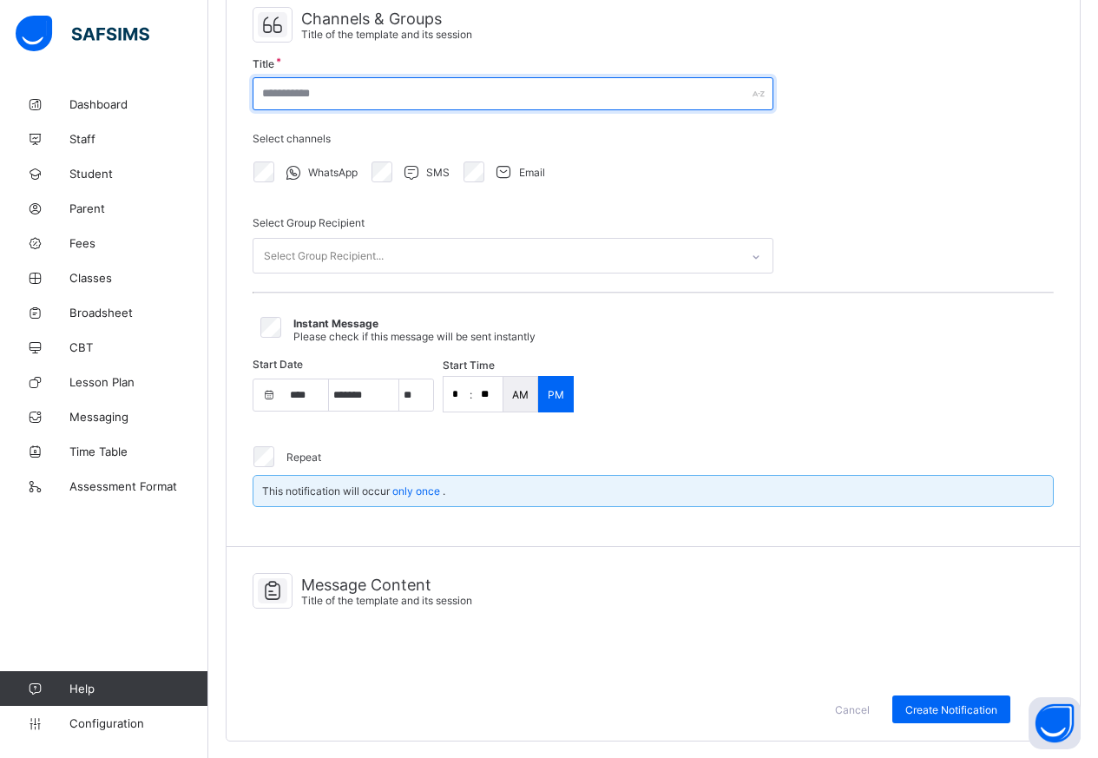
click at [344, 96] on input "text" at bounding box center [513, 93] width 521 height 33
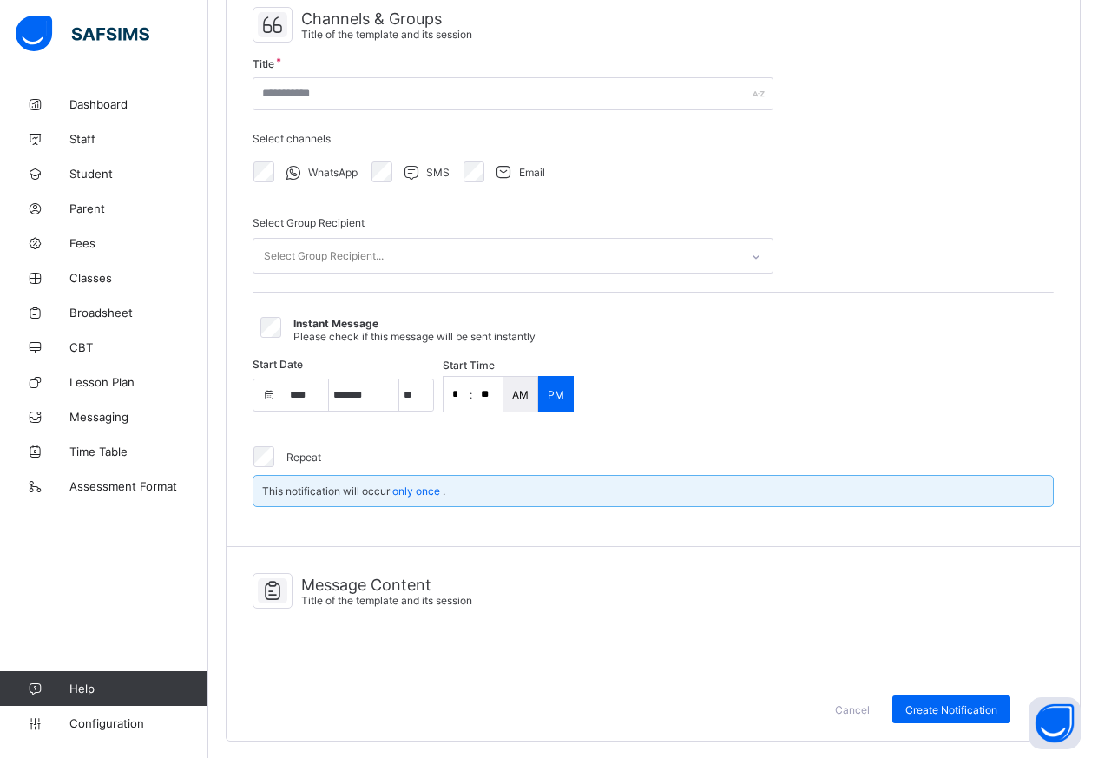
click at [376, 251] on div "Select Group Recipient..." at bounding box center [324, 256] width 120 height 33
click at [907, 182] on div "Channels & Groups Title of the template and its session Title Select channels W…" at bounding box center [653, 264] width 853 height 566
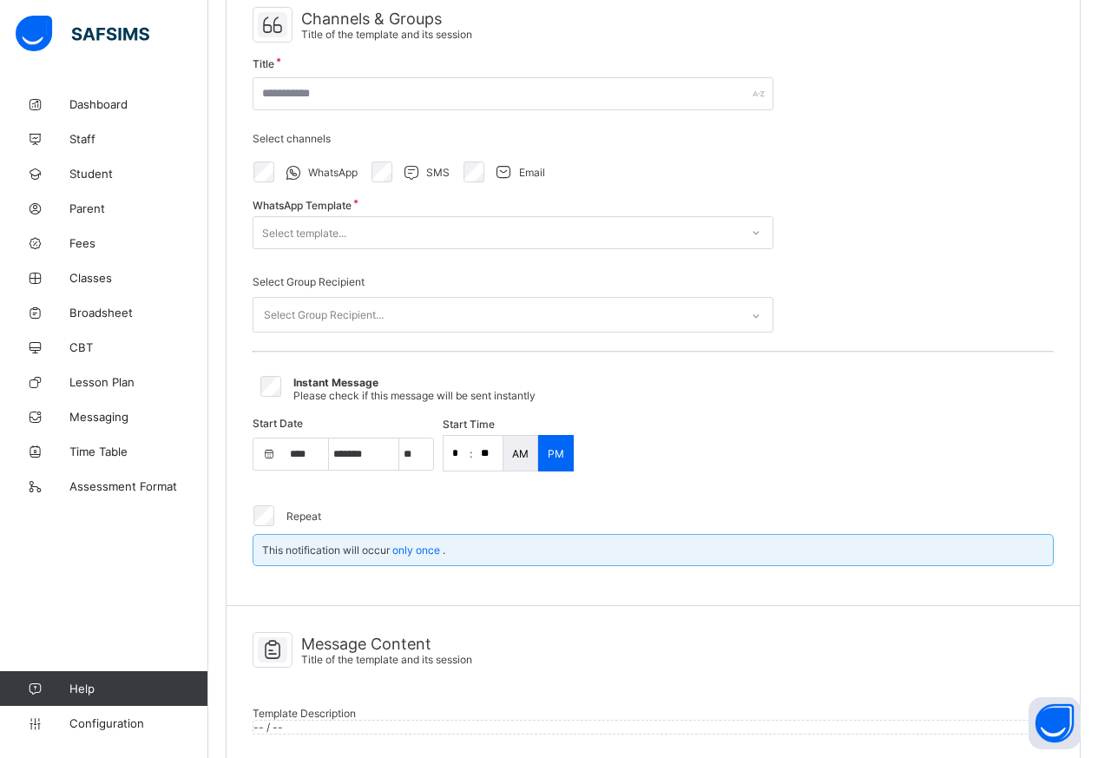
select select "**"
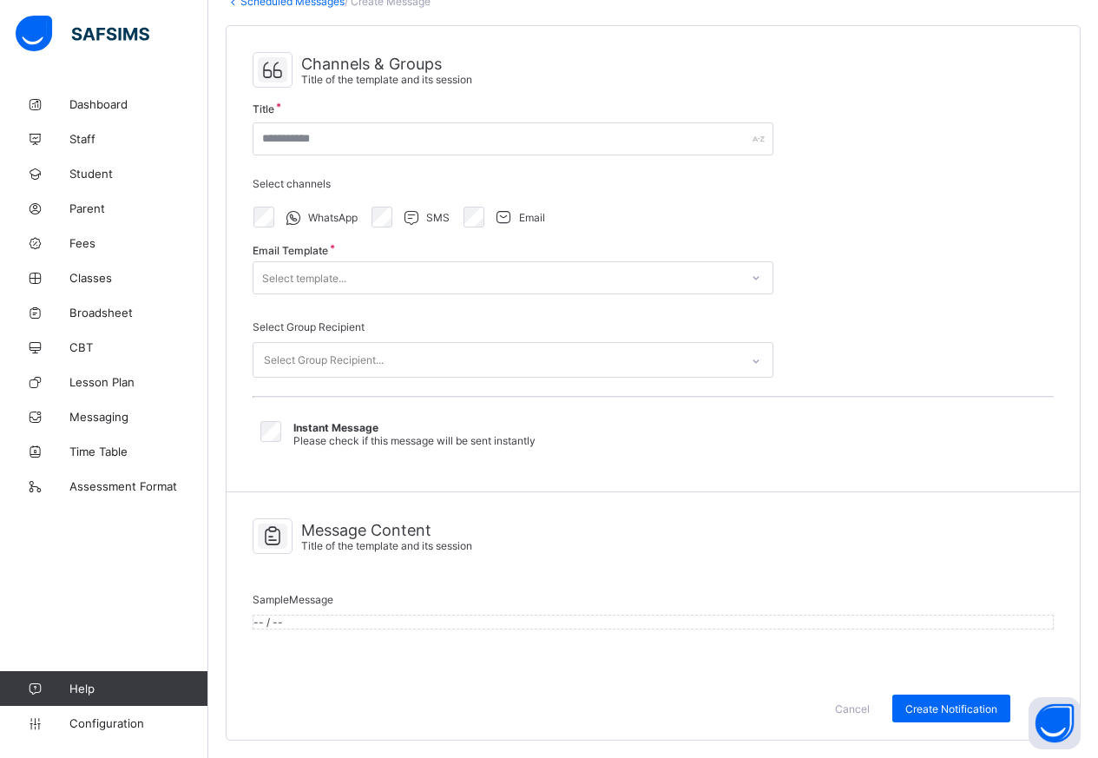
scroll to position [135, 0]
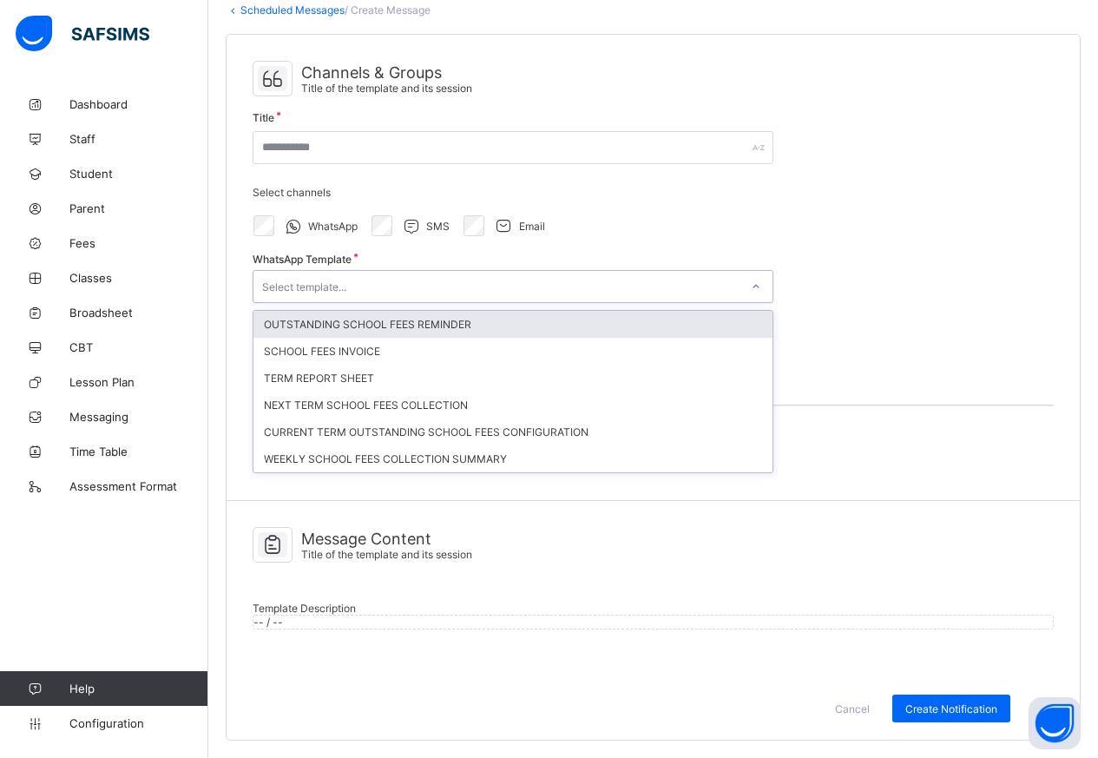
click at [301, 270] on div "Select template..." at bounding box center [304, 286] width 84 height 33
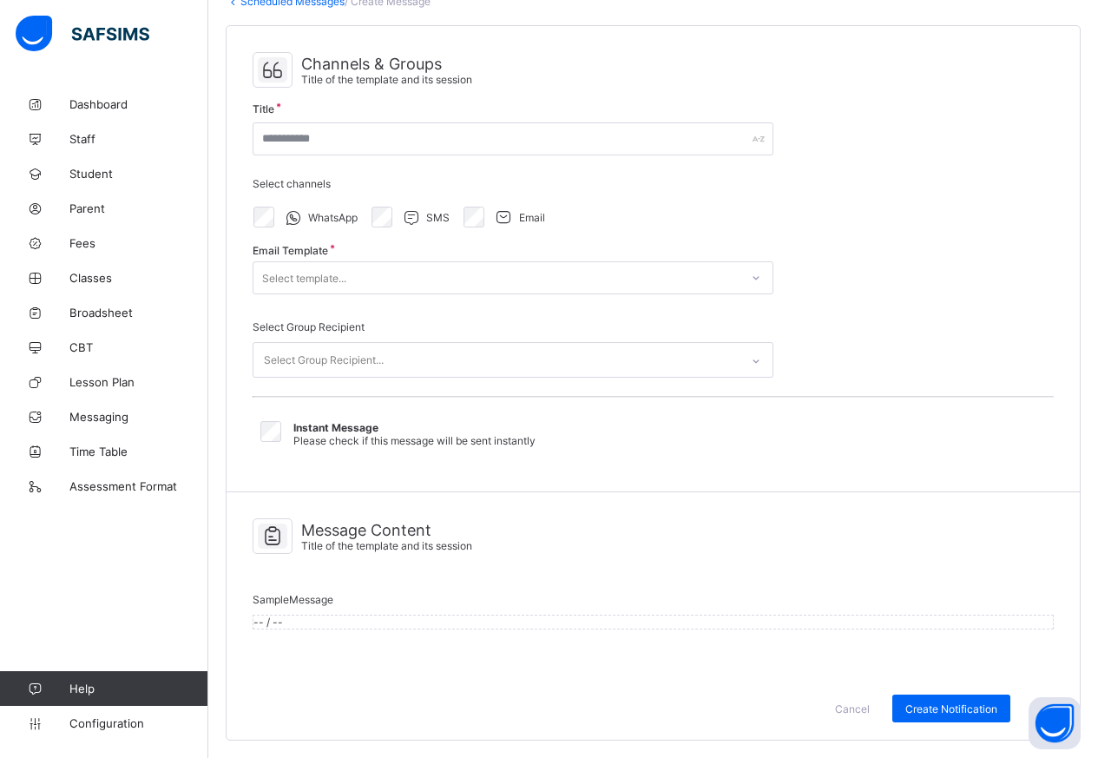
click at [280, 261] on div "Select template..." at bounding box center [304, 277] width 84 height 33
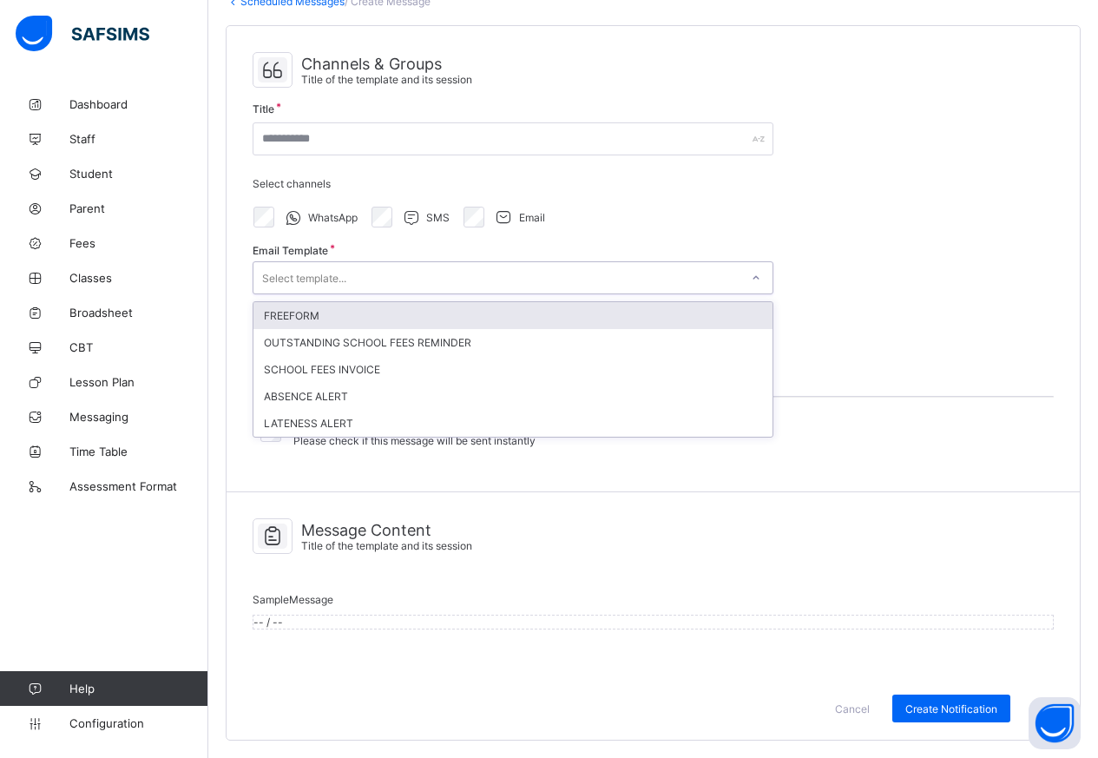
click at [876, 200] on div "Channels & Groups Title of the template and its session Title Select channels W…" at bounding box center [653, 259] width 853 height 466
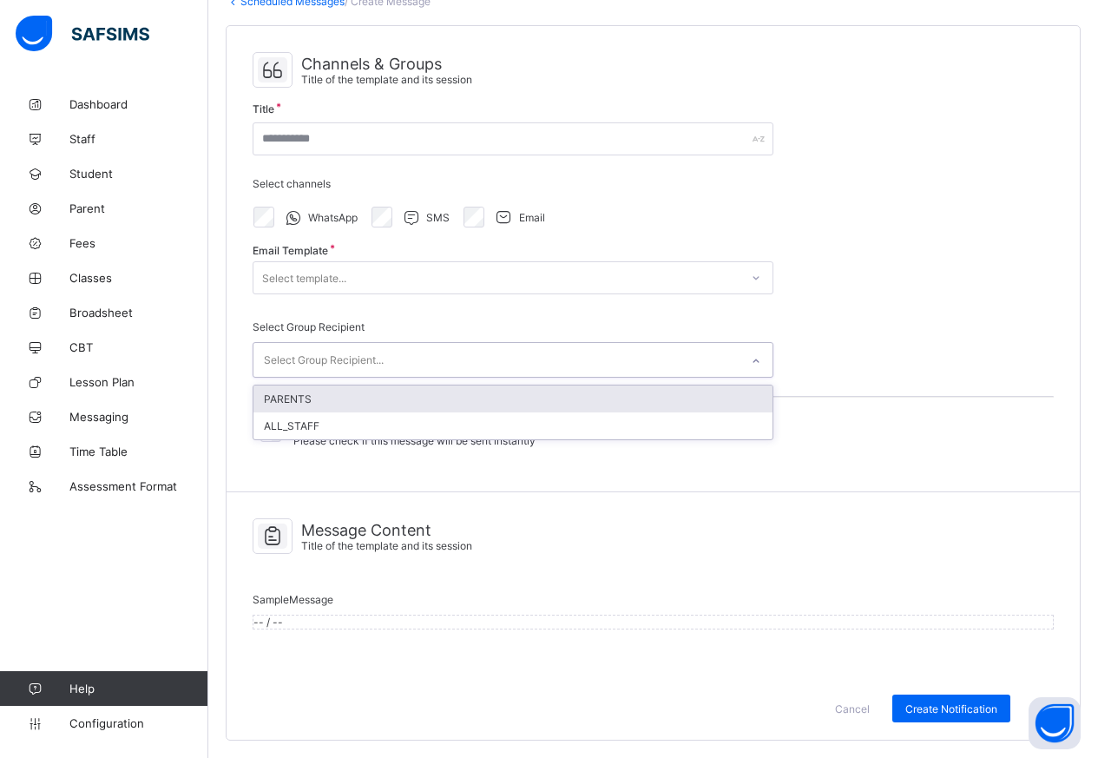
click at [350, 344] on div "Select Group Recipient..." at bounding box center [324, 360] width 120 height 33
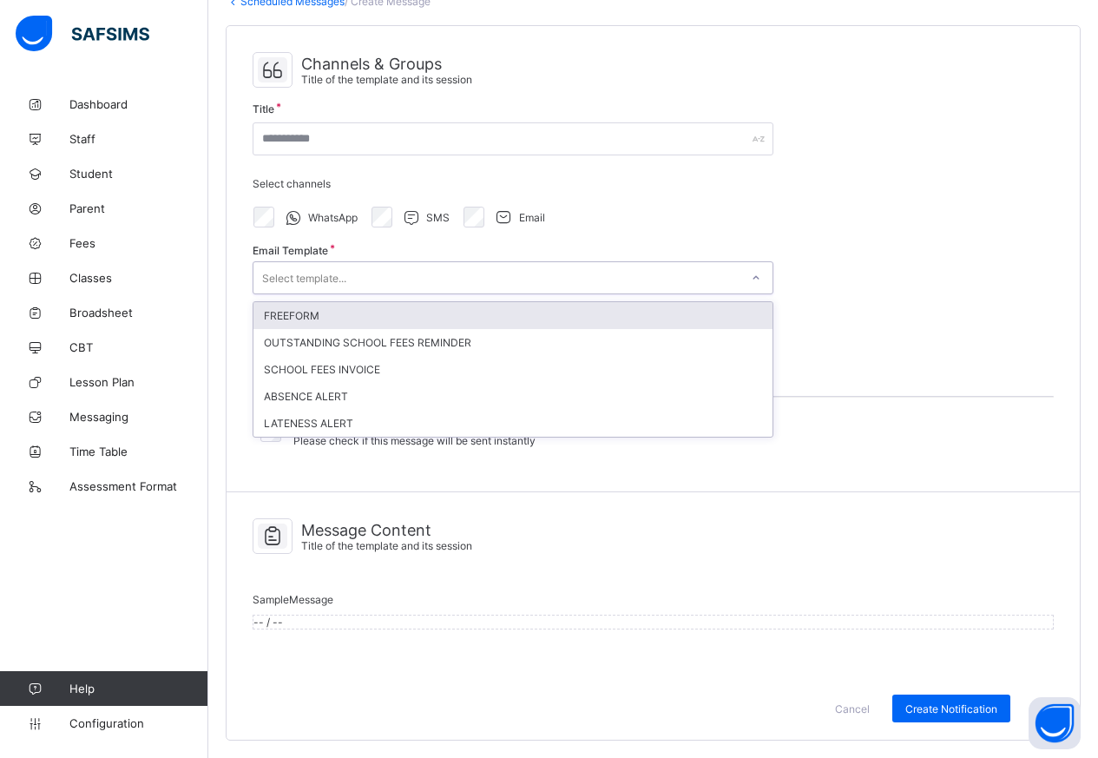
click at [370, 266] on div "Select template..." at bounding box center [496, 278] width 486 height 24
click at [402, 266] on div "Select template..." at bounding box center [496, 278] width 486 height 24
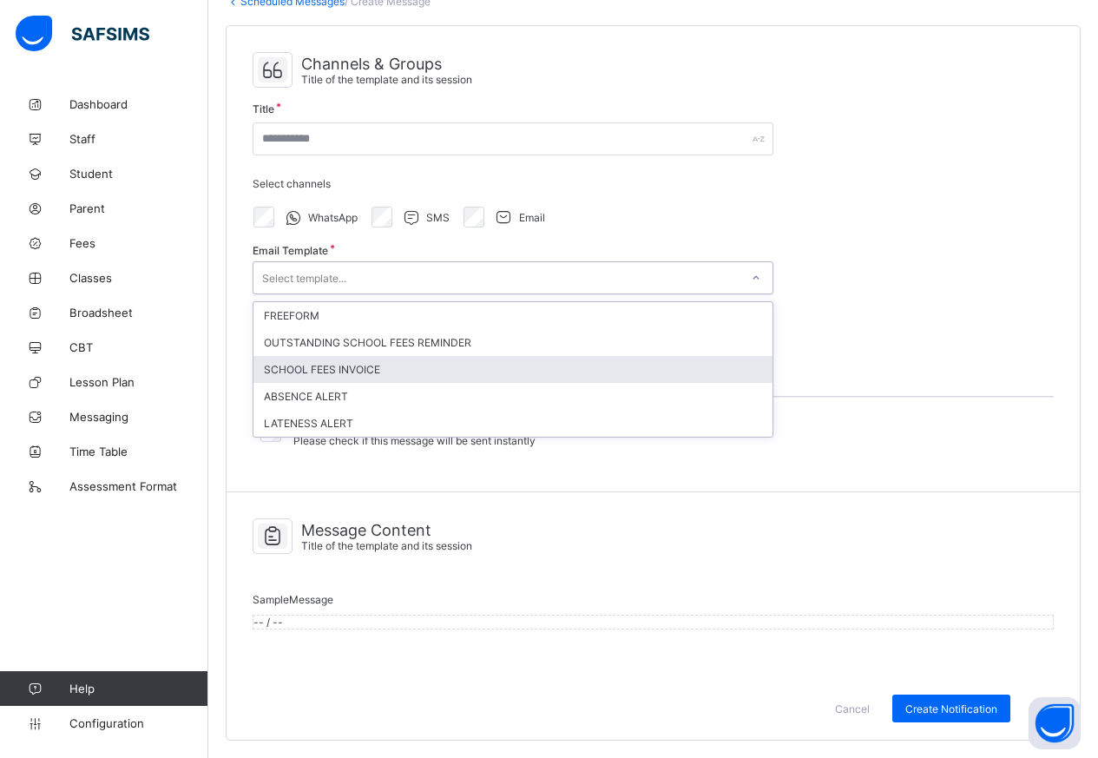
click at [357, 356] on div "SCHOOL FEES INVOICE" at bounding box center [512, 369] width 519 height 27
type input "**********"
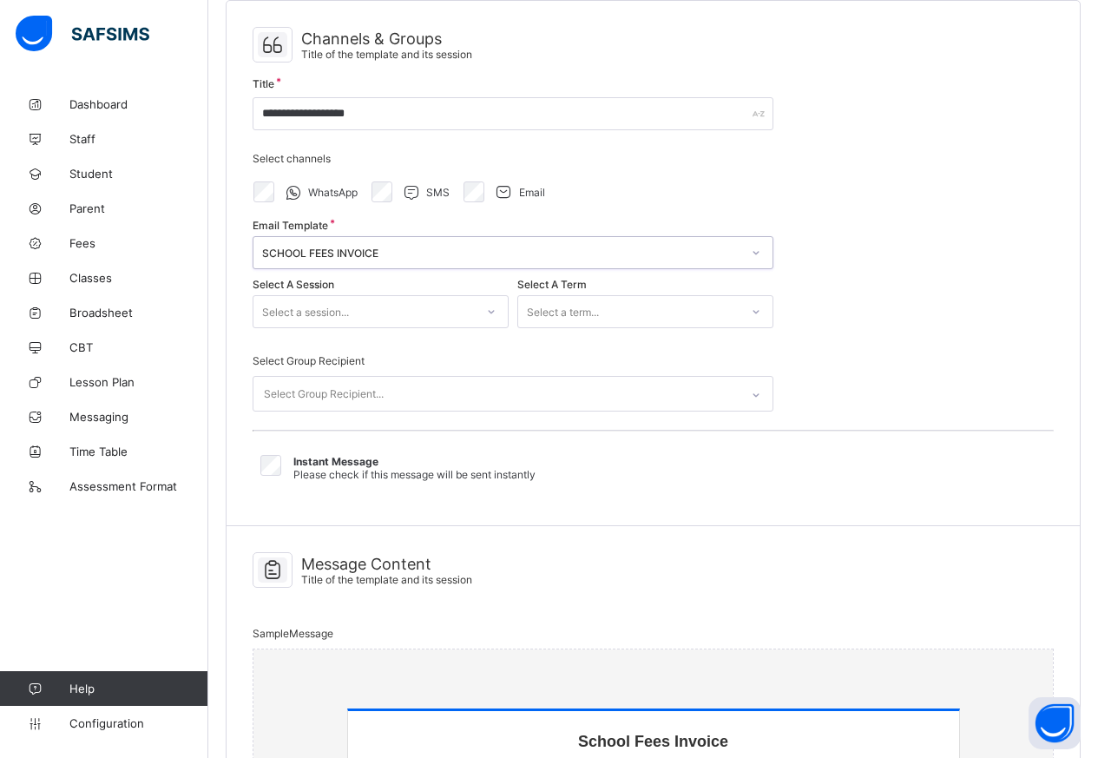
click at [370, 305] on div "Select a session..." at bounding box center [363, 311] width 221 height 24
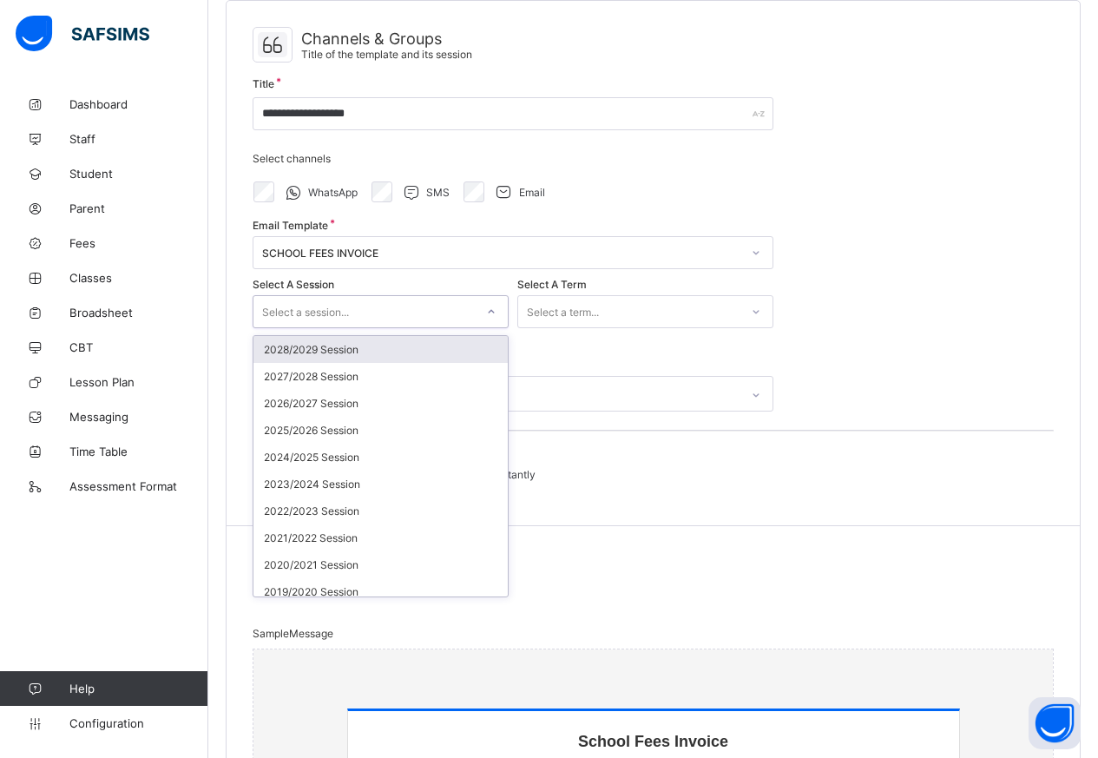
click at [598, 316] on div "Select a term..." at bounding box center [563, 311] width 72 height 33
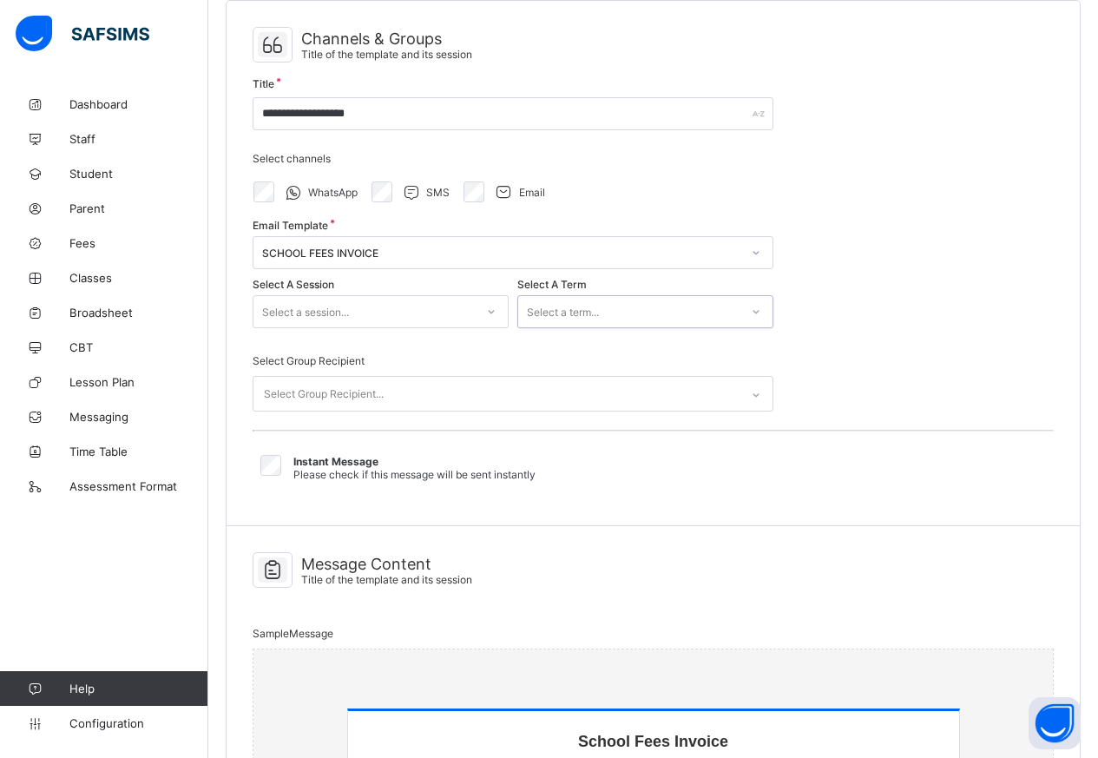
click at [602, 306] on div "Select a term..." at bounding box center [628, 311] width 221 height 24
click at [451, 309] on div "Select a session..." at bounding box center [363, 311] width 221 height 24
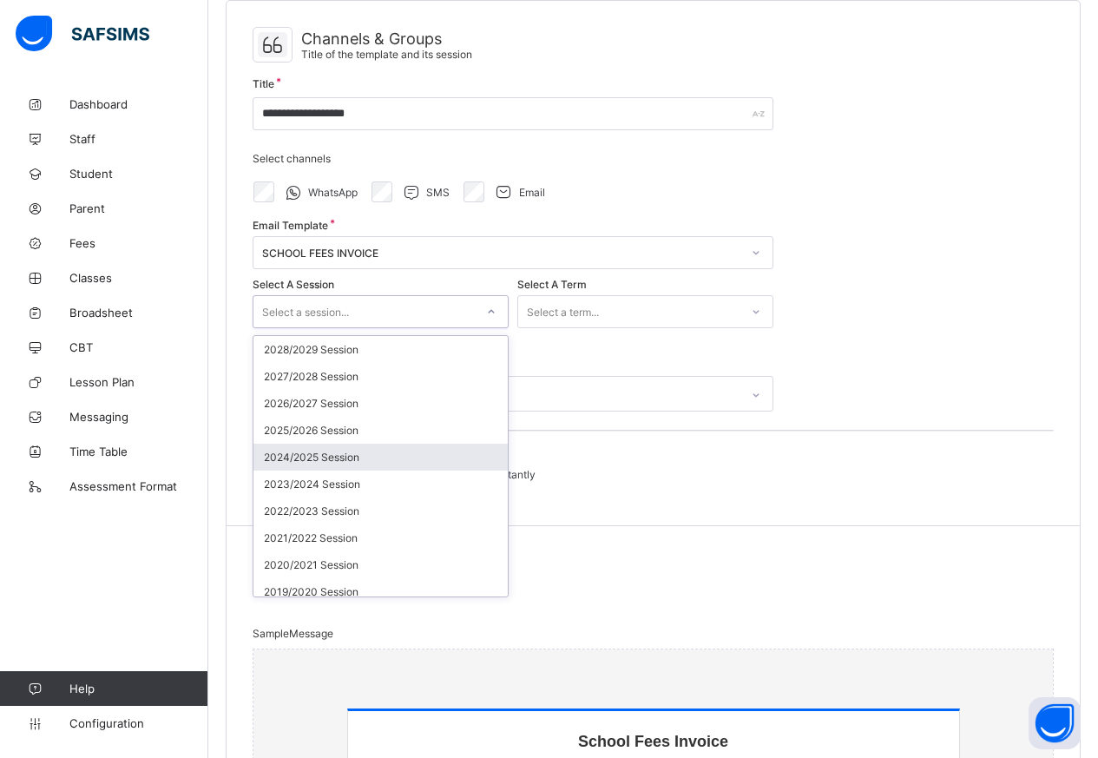
click at [344, 457] on div "2024/2025 Session" at bounding box center [380, 457] width 254 height 27
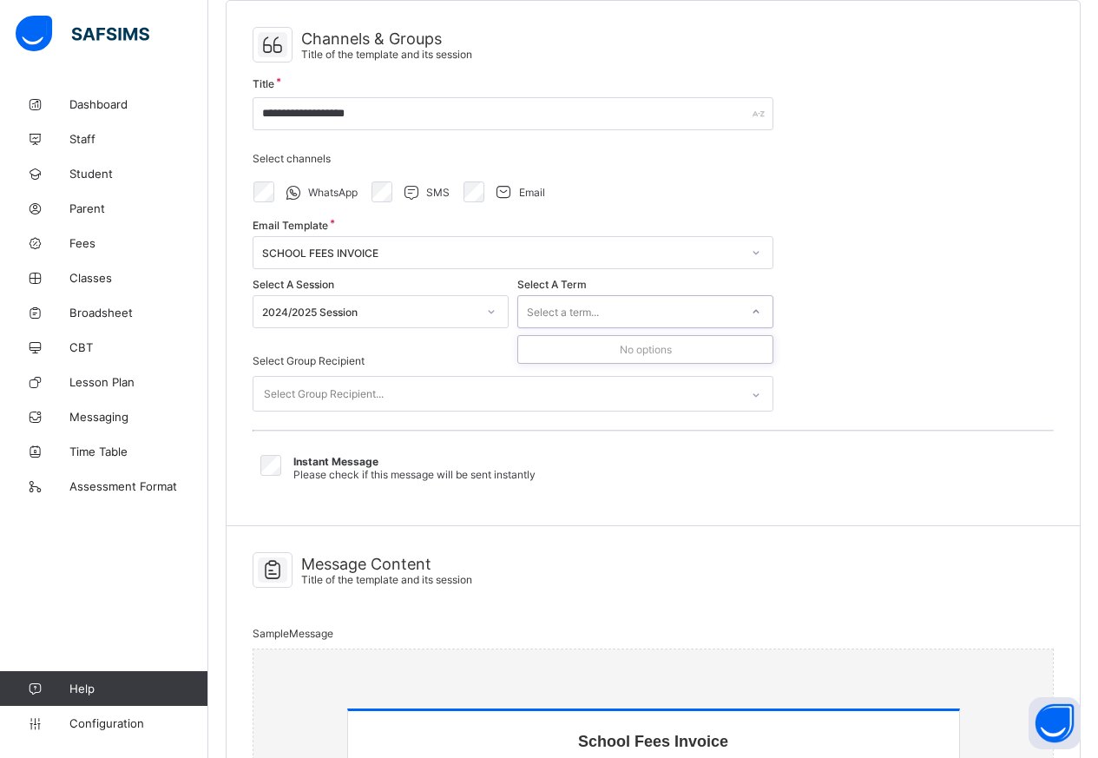
click at [569, 313] on div "Select a term..." at bounding box center [563, 311] width 72 height 33
click at [425, 311] on div "2024/2025 Session" at bounding box center [369, 312] width 214 height 13
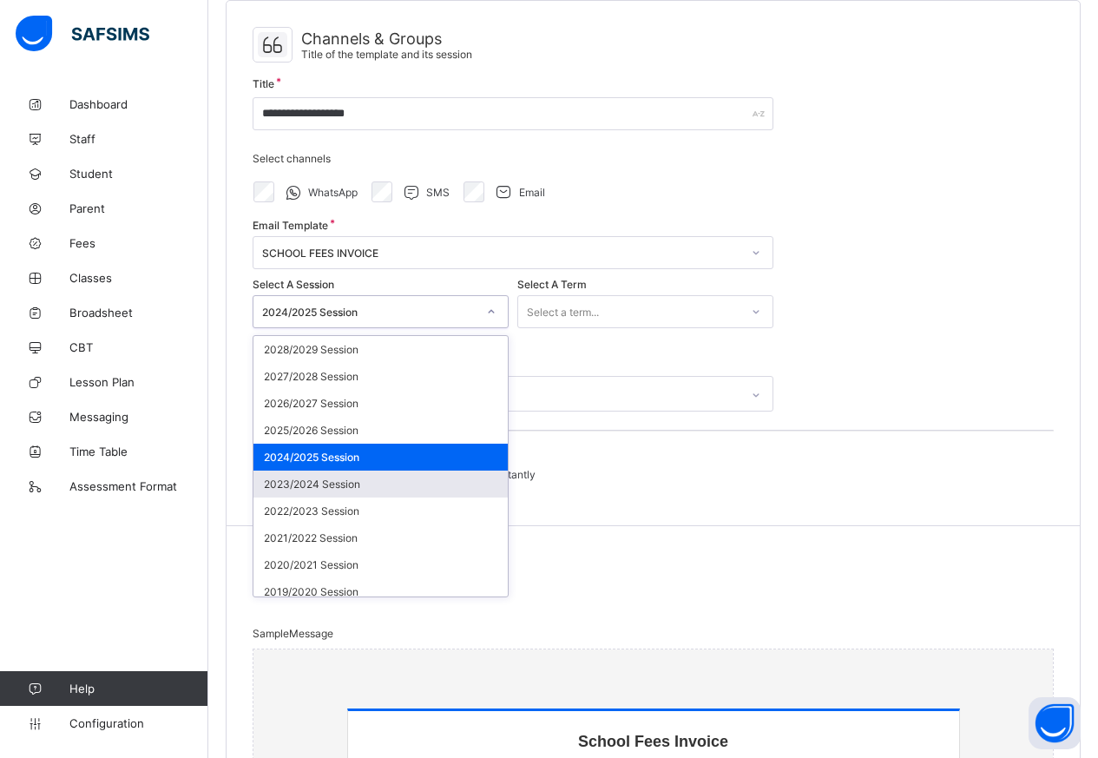
click at [363, 479] on div "2023/2024 Session" at bounding box center [380, 484] width 254 height 27
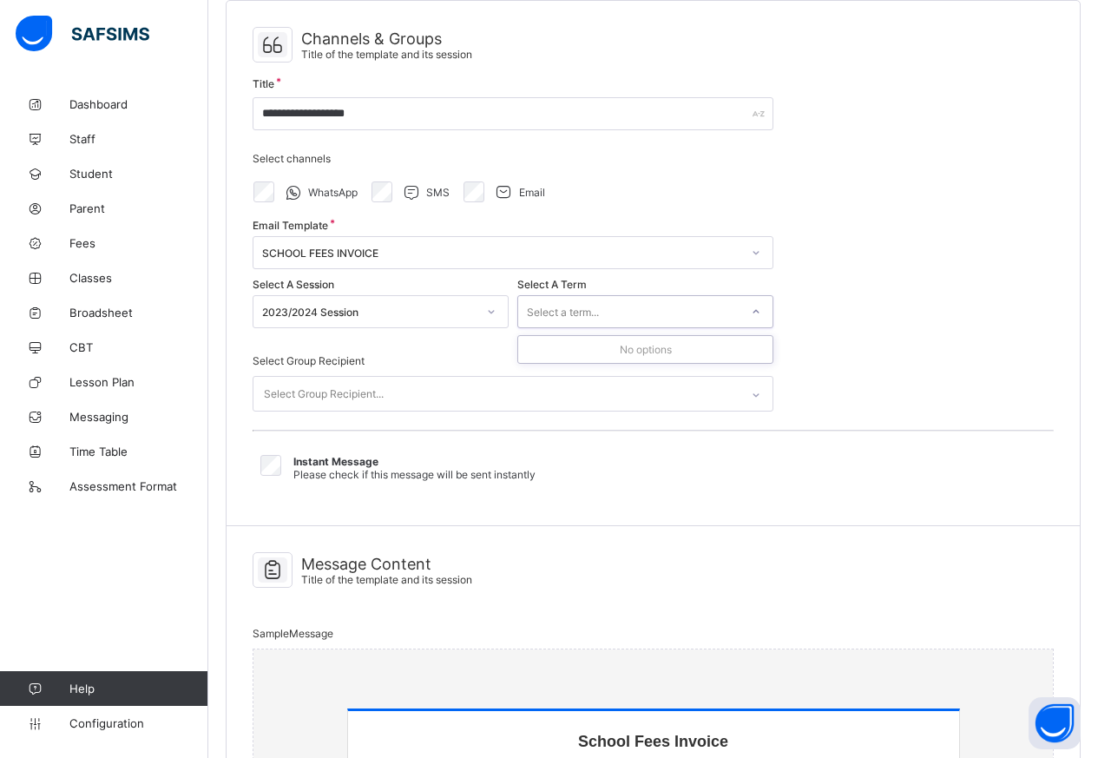
click at [579, 306] on div "Select a term..." at bounding box center [563, 311] width 72 height 33
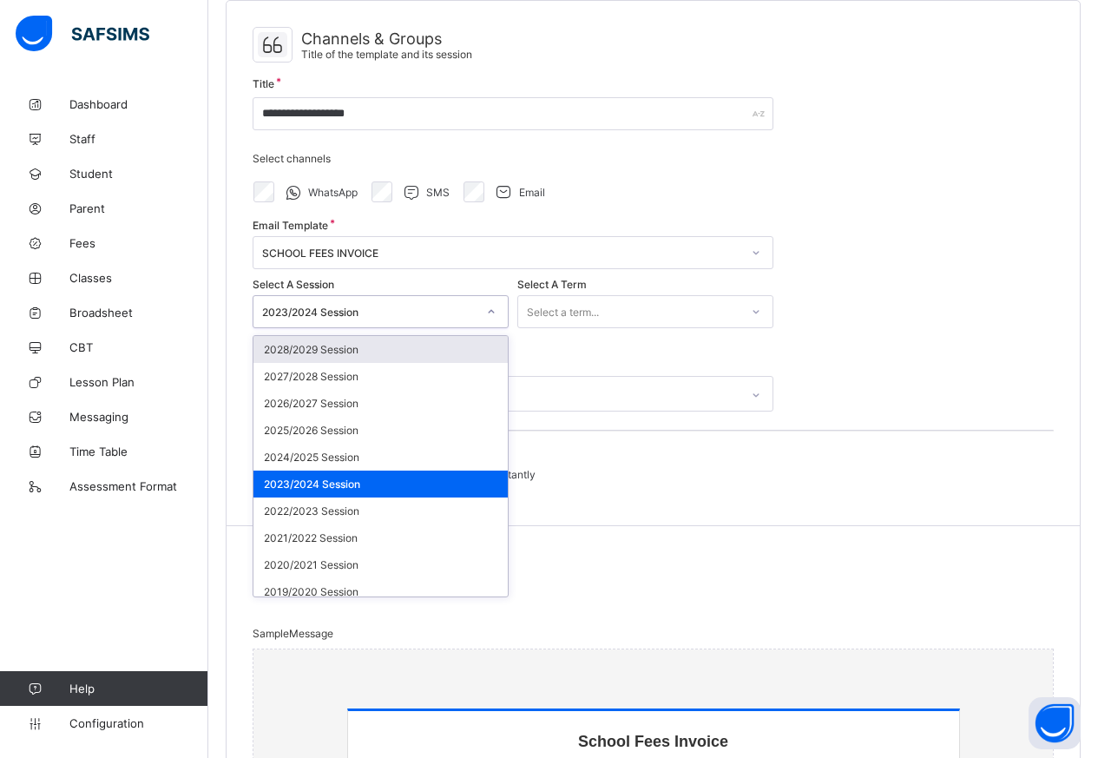
click at [421, 313] on div "2023/2024 Session" at bounding box center [369, 312] width 214 height 13
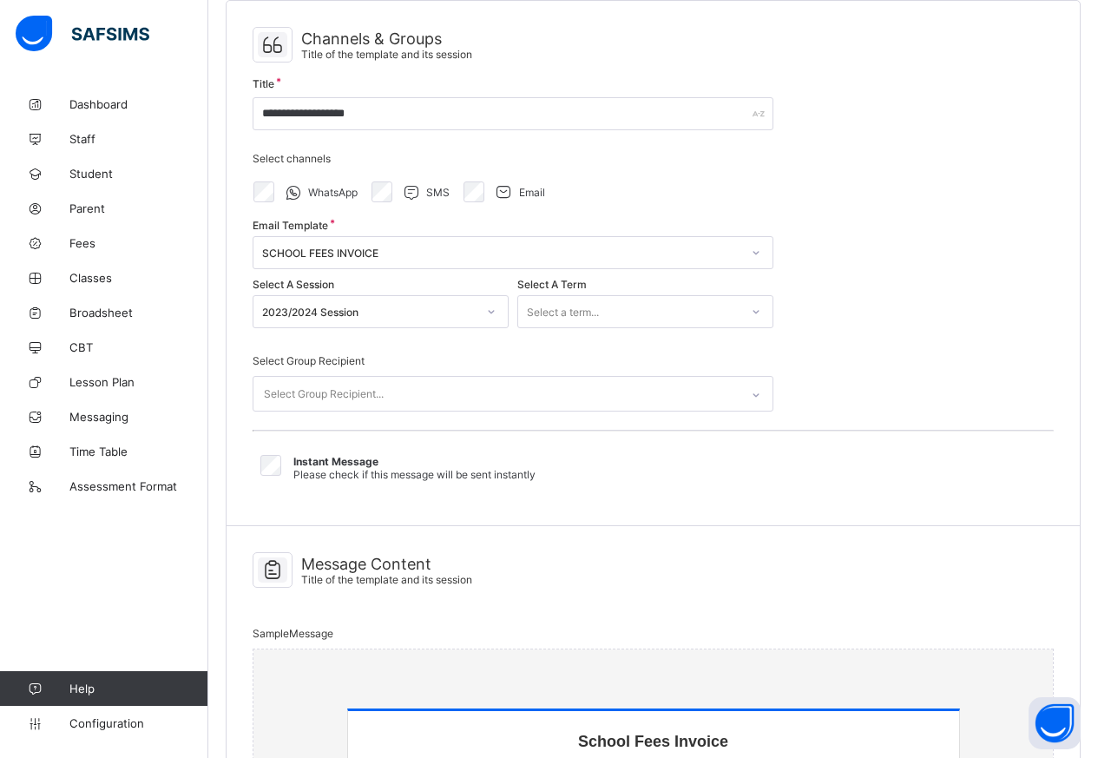
click at [324, 390] on div "Select Group Recipient..." at bounding box center [324, 394] width 120 height 33
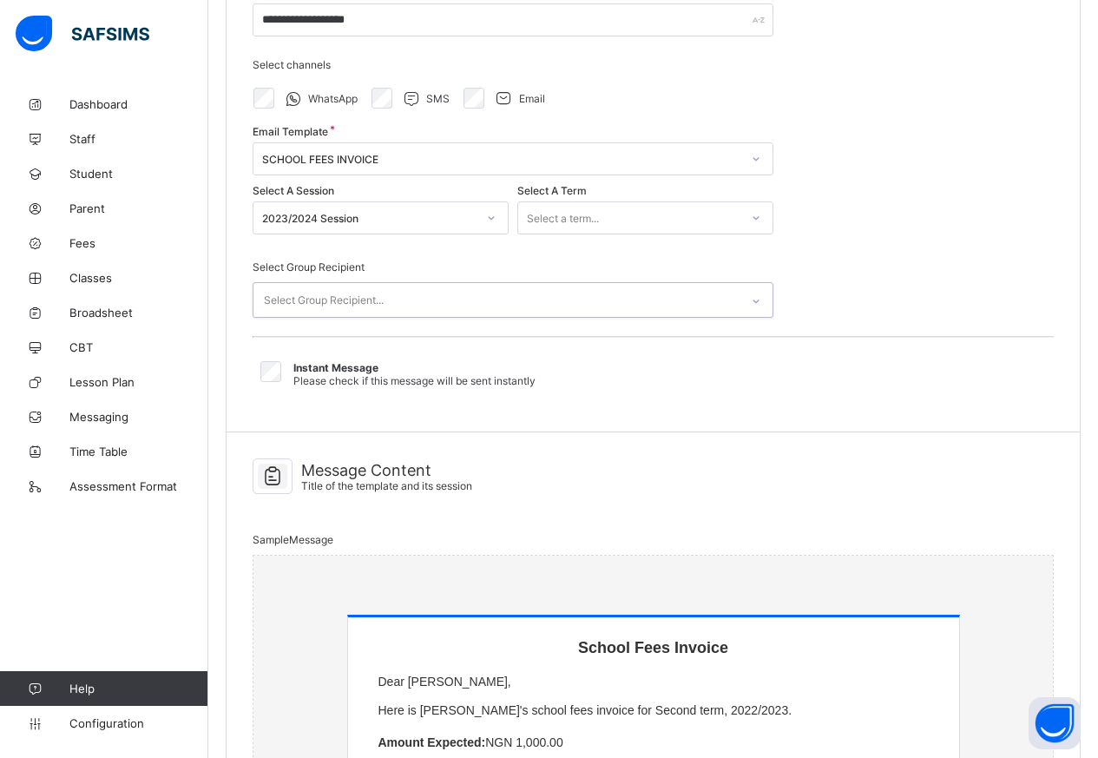
scroll to position [270, 0]
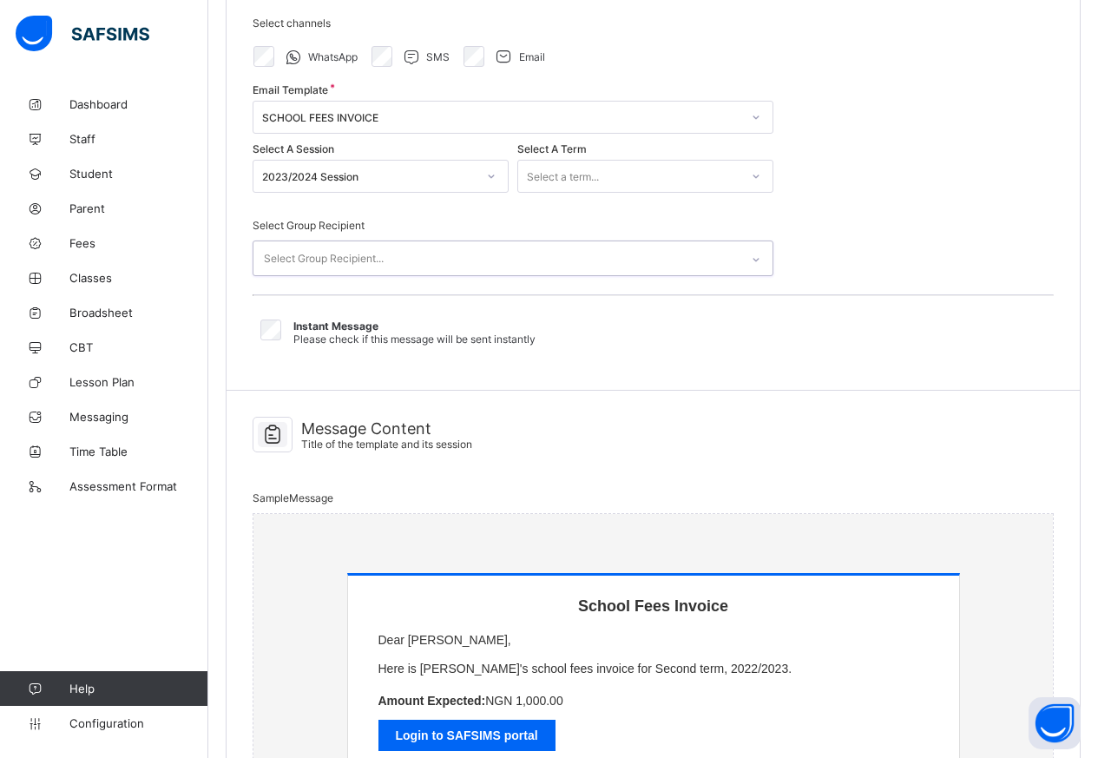
click at [397, 260] on div "Select Group Recipient..." at bounding box center [496, 258] width 486 height 34
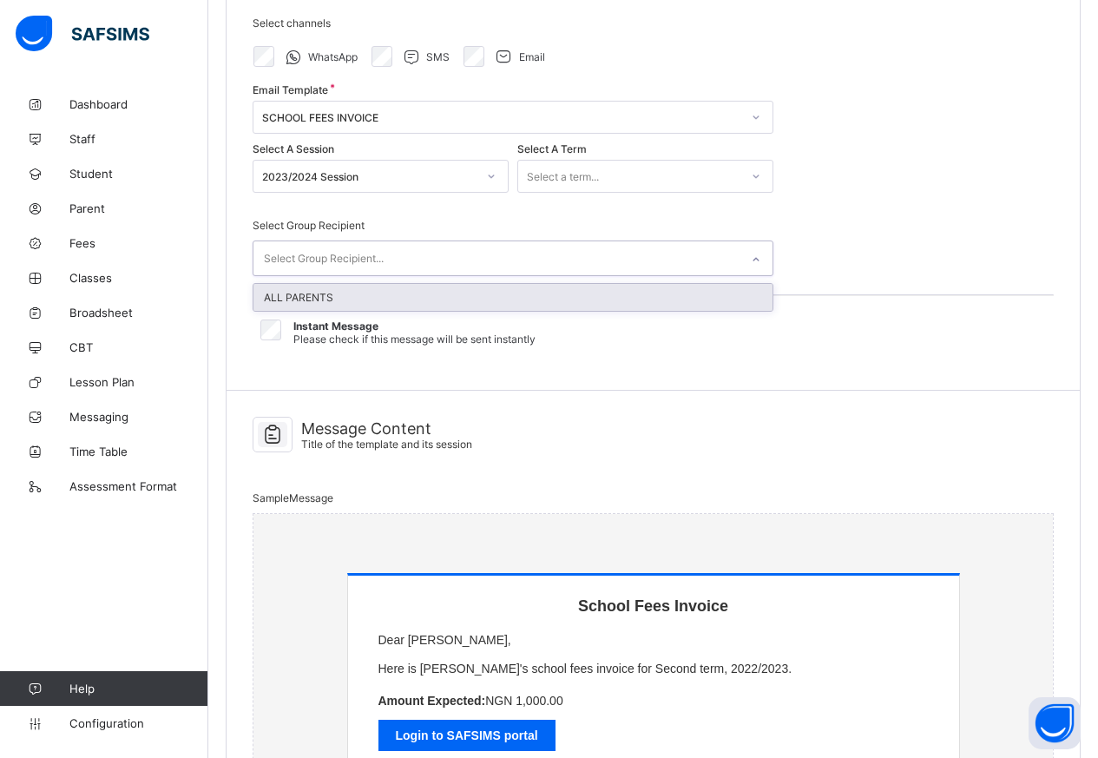
click at [359, 300] on div "ALL PARENTS" at bounding box center [512, 297] width 519 height 27
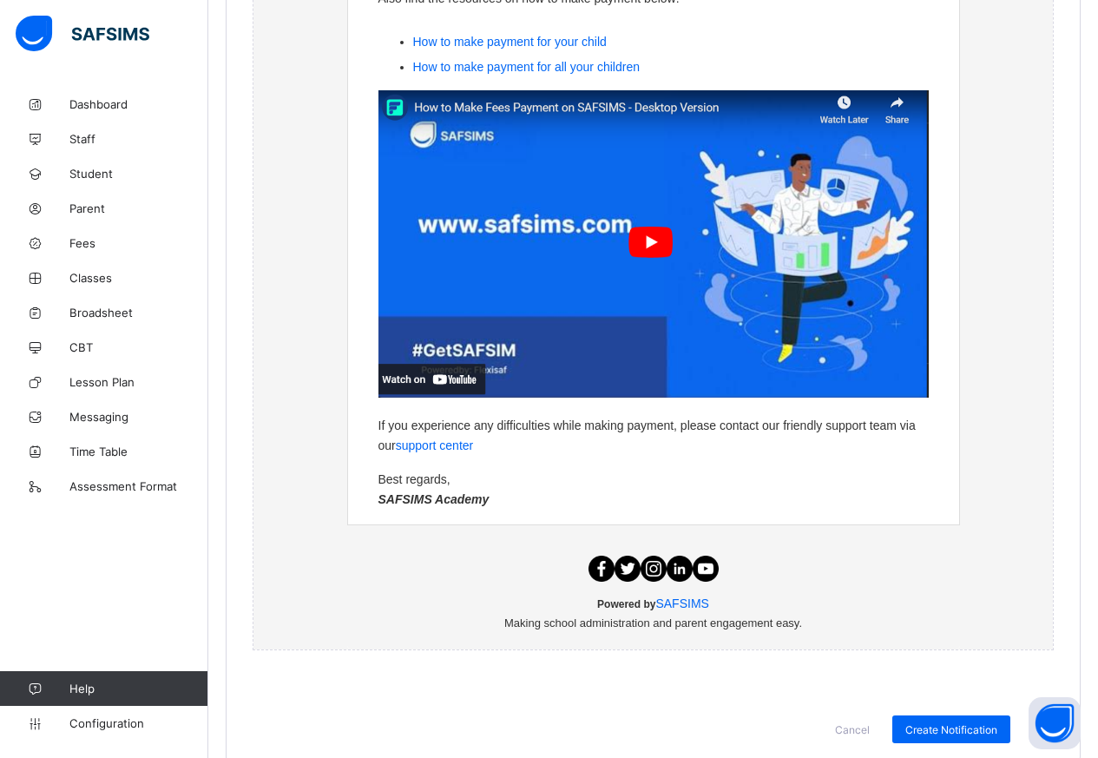
scroll to position [1201, 0]
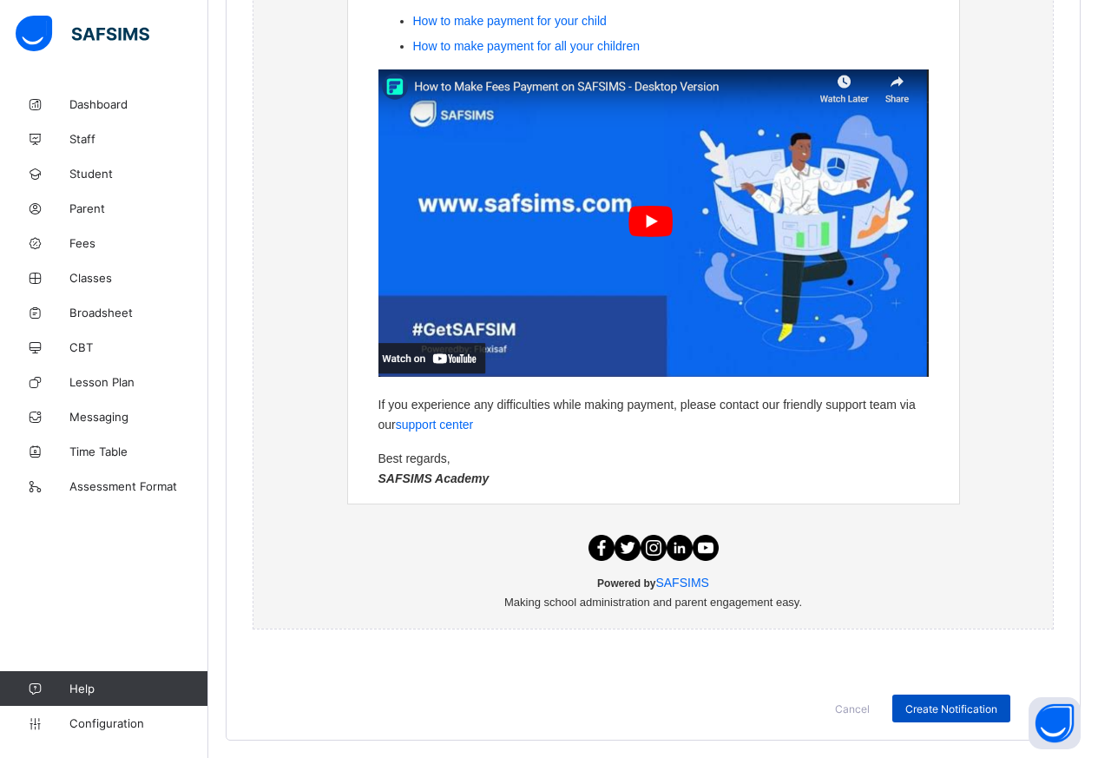
click at [960, 705] on span "Create Notification" at bounding box center [951, 708] width 92 height 13
click at [960, 704] on span "Create Notification" at bounding box center [951, 708] width 92 height 13
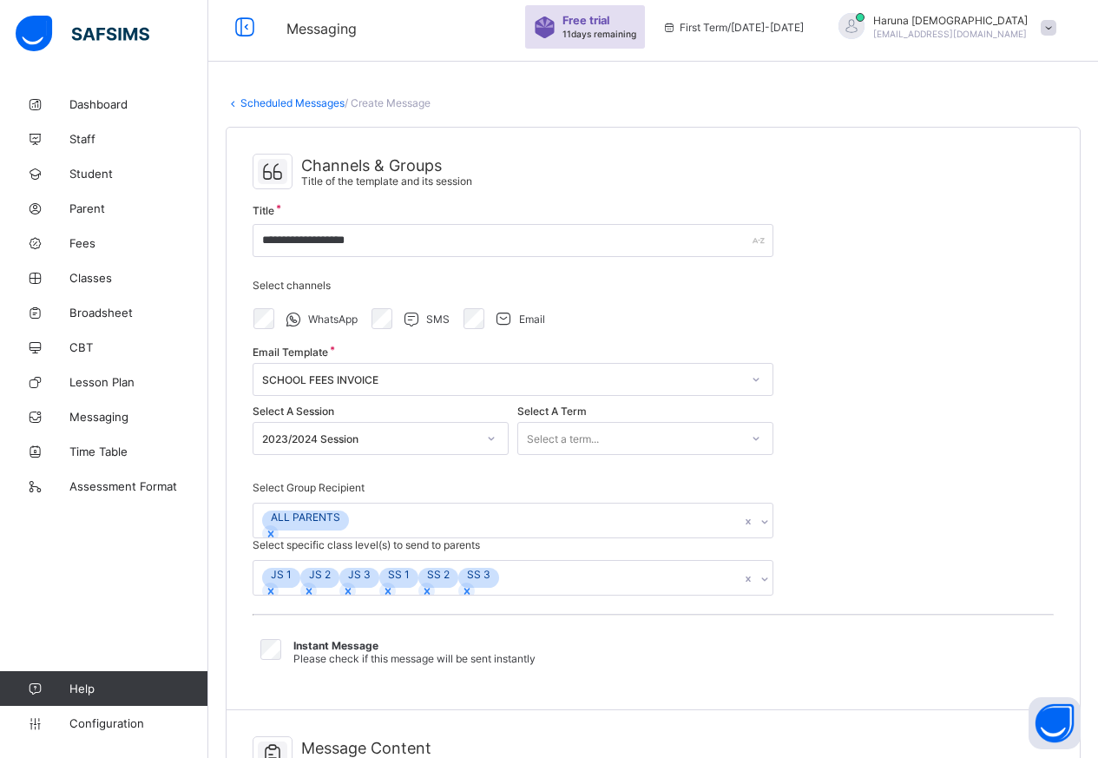
scroll to position [0, 0]
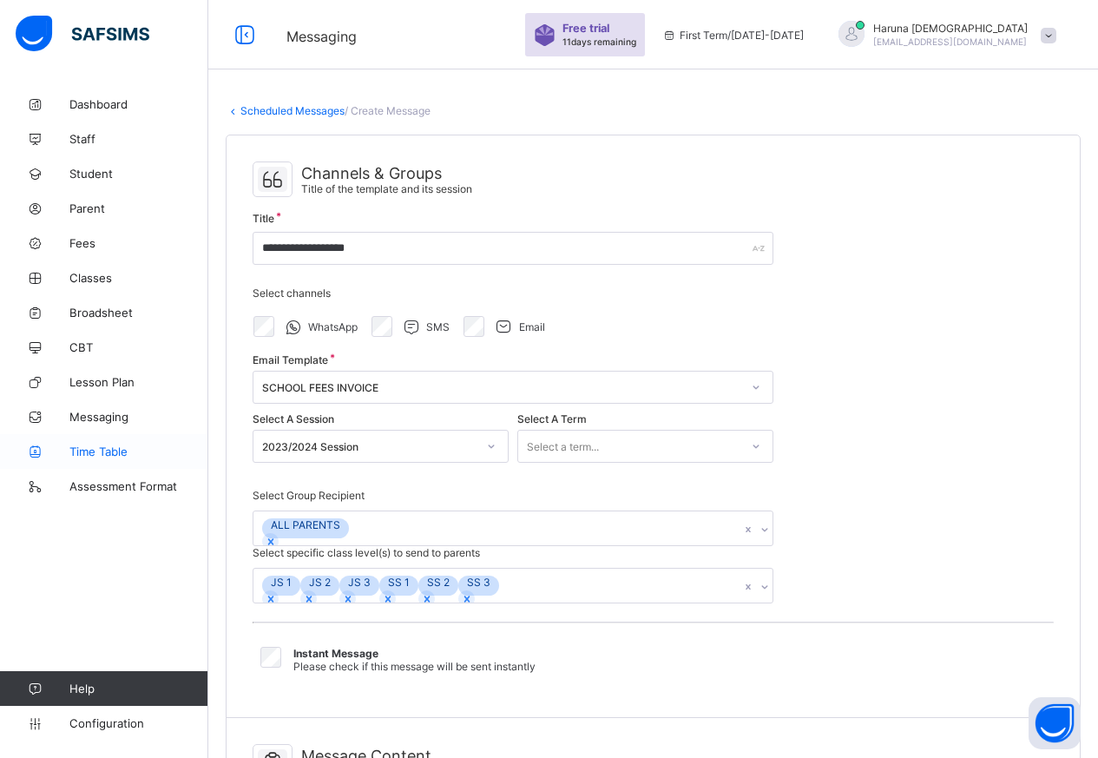
click at [102, 445] on span "Time Table" at bounding box center [138, 451] width 139 height 14
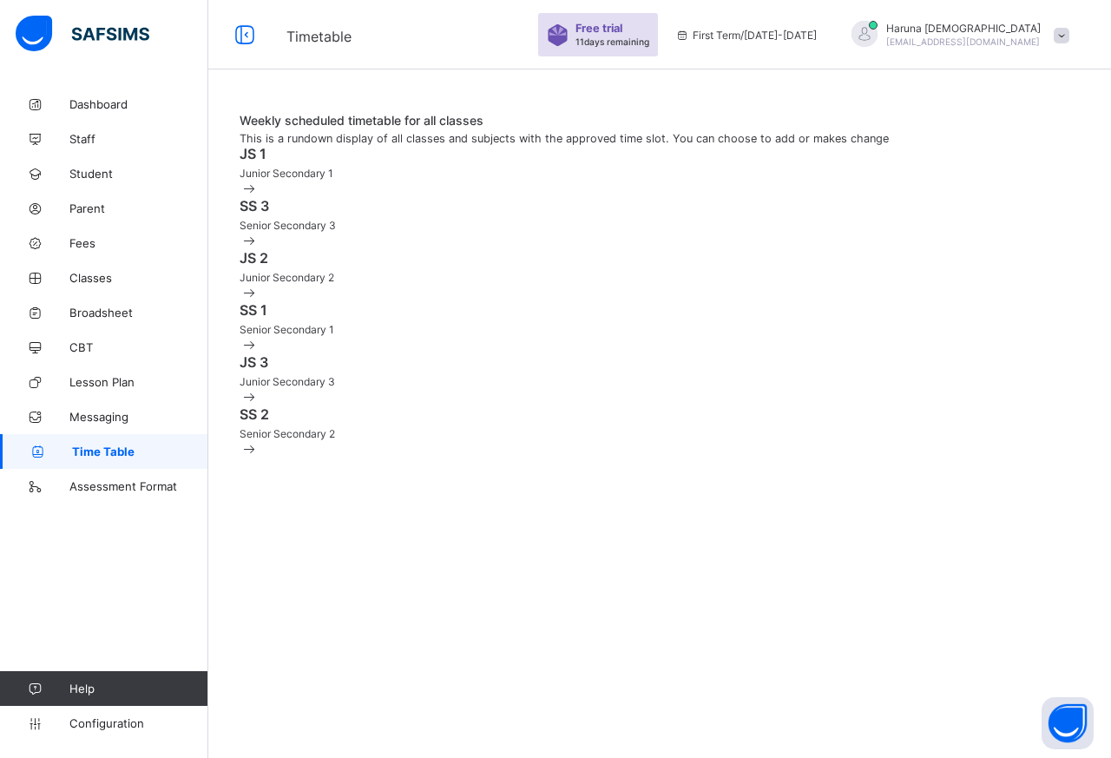
click at [294, 180] on div "JS 1 Junior Secondary 1" at bounding box center [660, 162] width 840 height 35
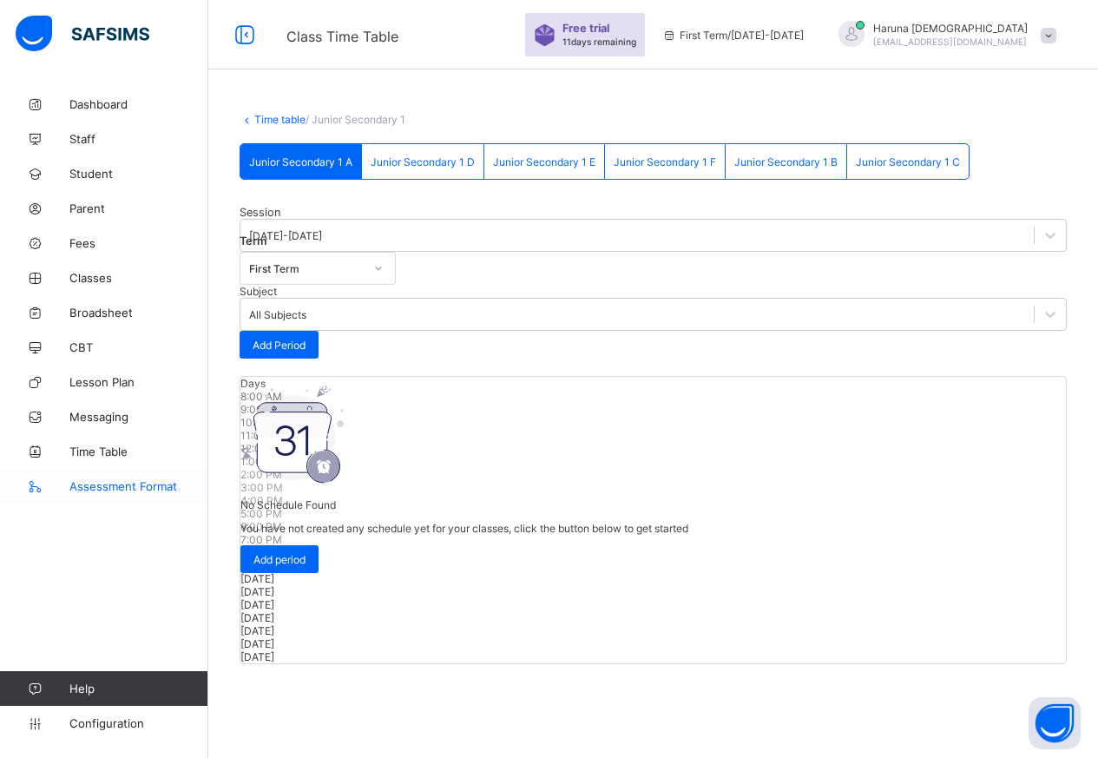
click at [115, 489] on span "Assessment Format" at bounding box center [138, 486] width 139 height 14
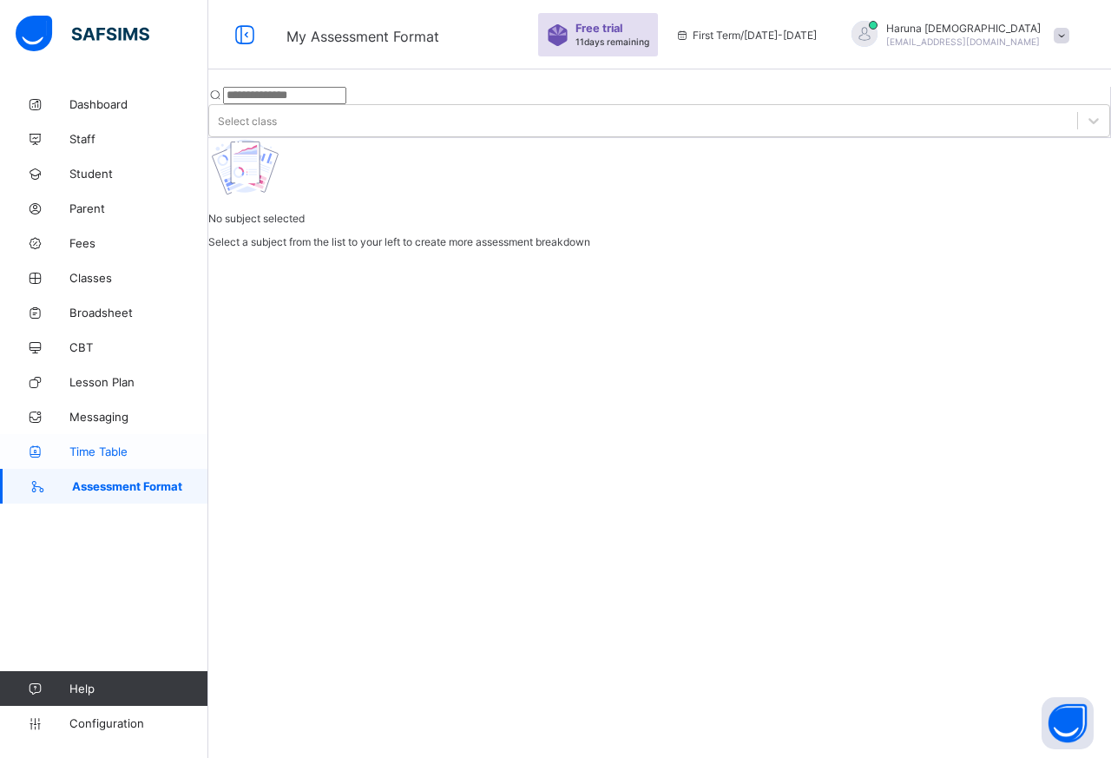
click at [89, 452] on span "Time Table" at bounding box center [138, 451] width 139 height 14
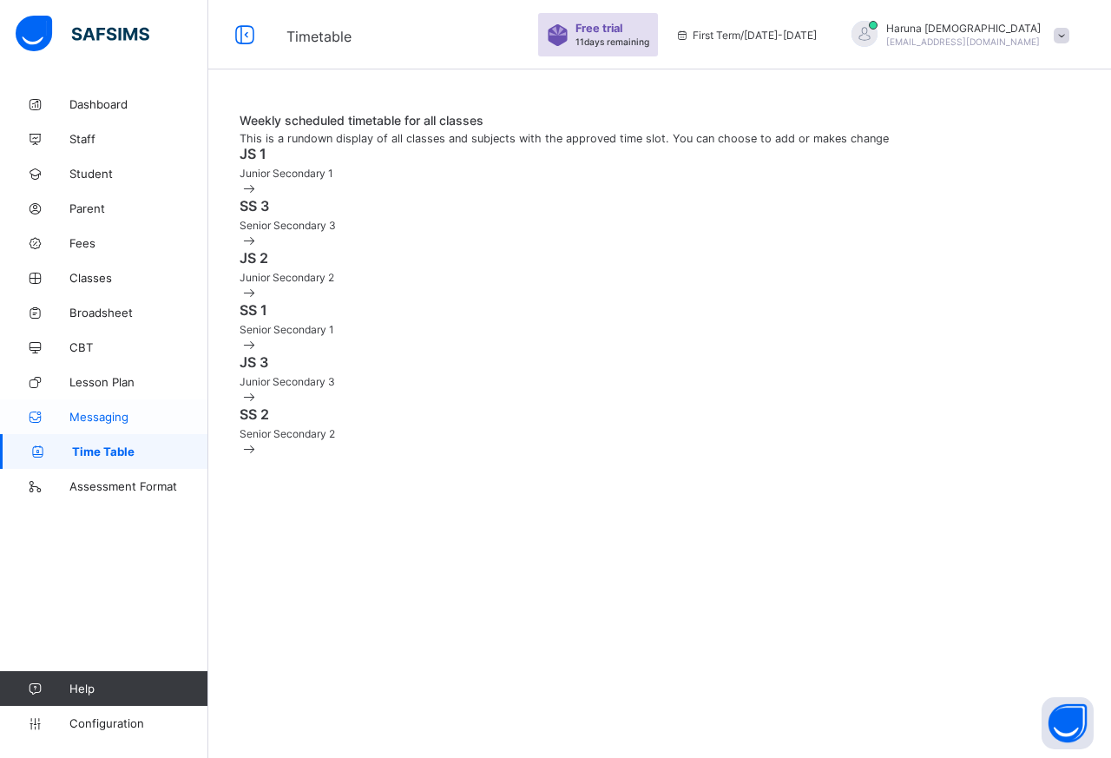
click at [102, 418] on span "Messaging" at bounding box center [138, 417] width 139 height 14
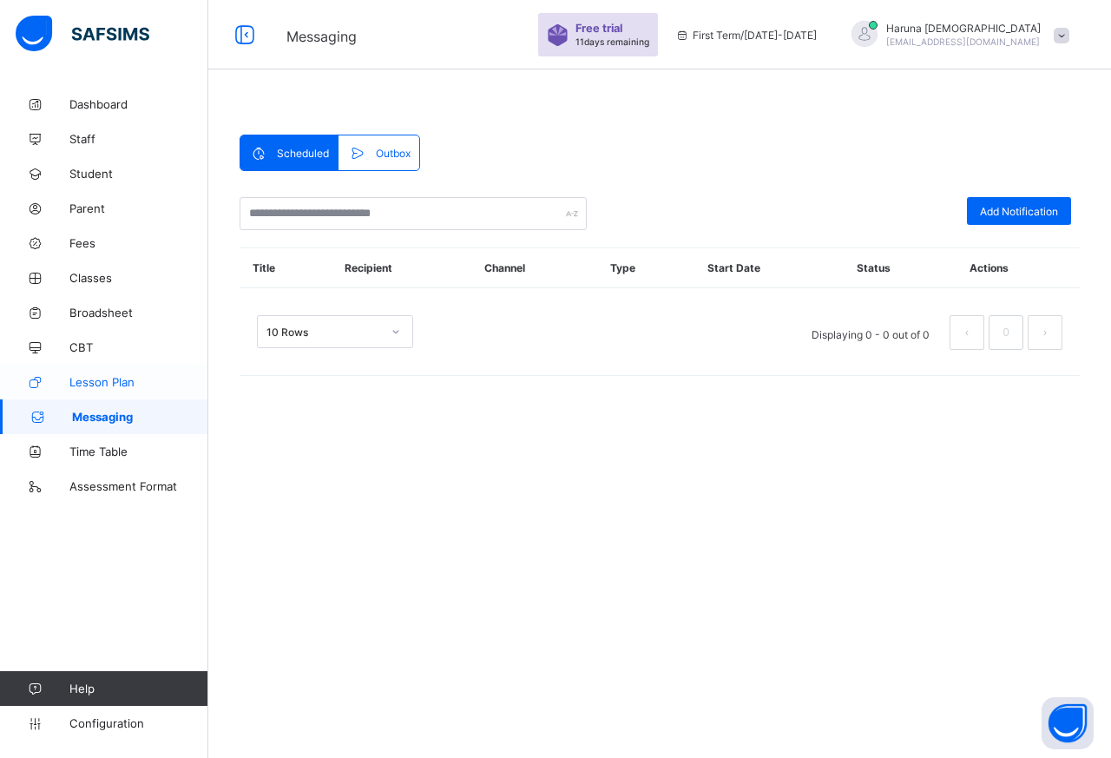
click at [100, 375] on span "Lesson Plan" at bounding box center [138, 382] width 139 height 14
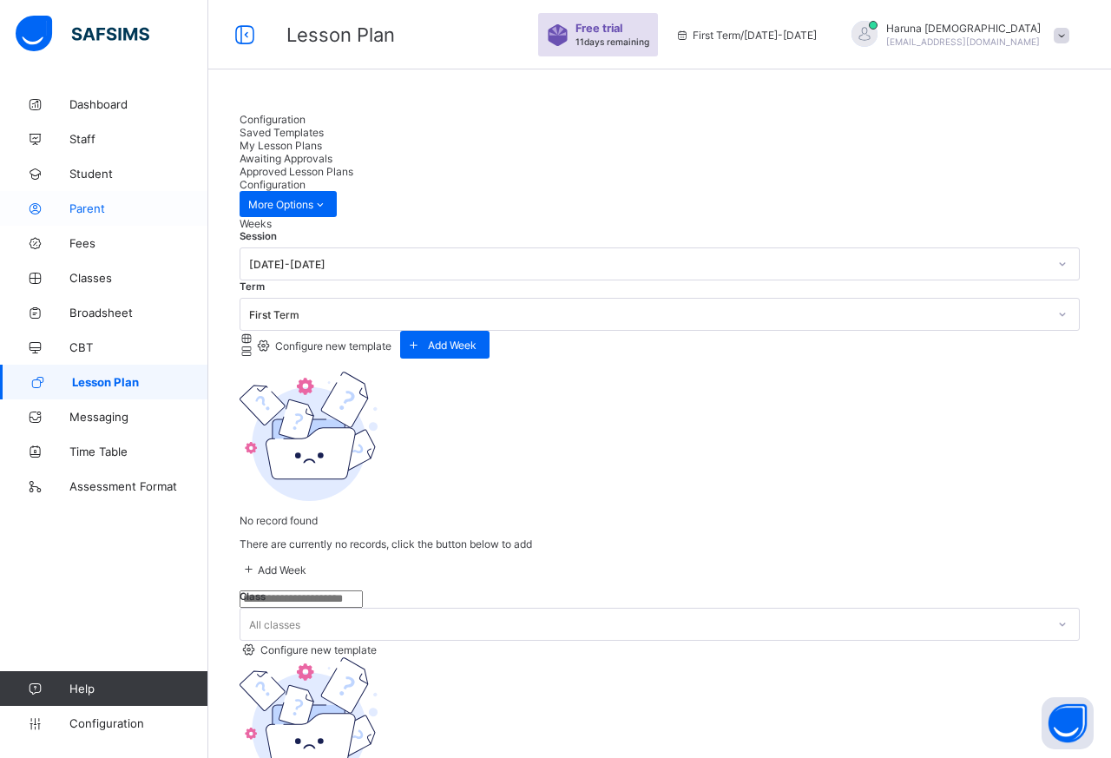
click at [116, 210] on span "Parent" at bounding box center [138, 208] width 139 height 14
